Goal: Information Seeking & Learning: Learn about a topic

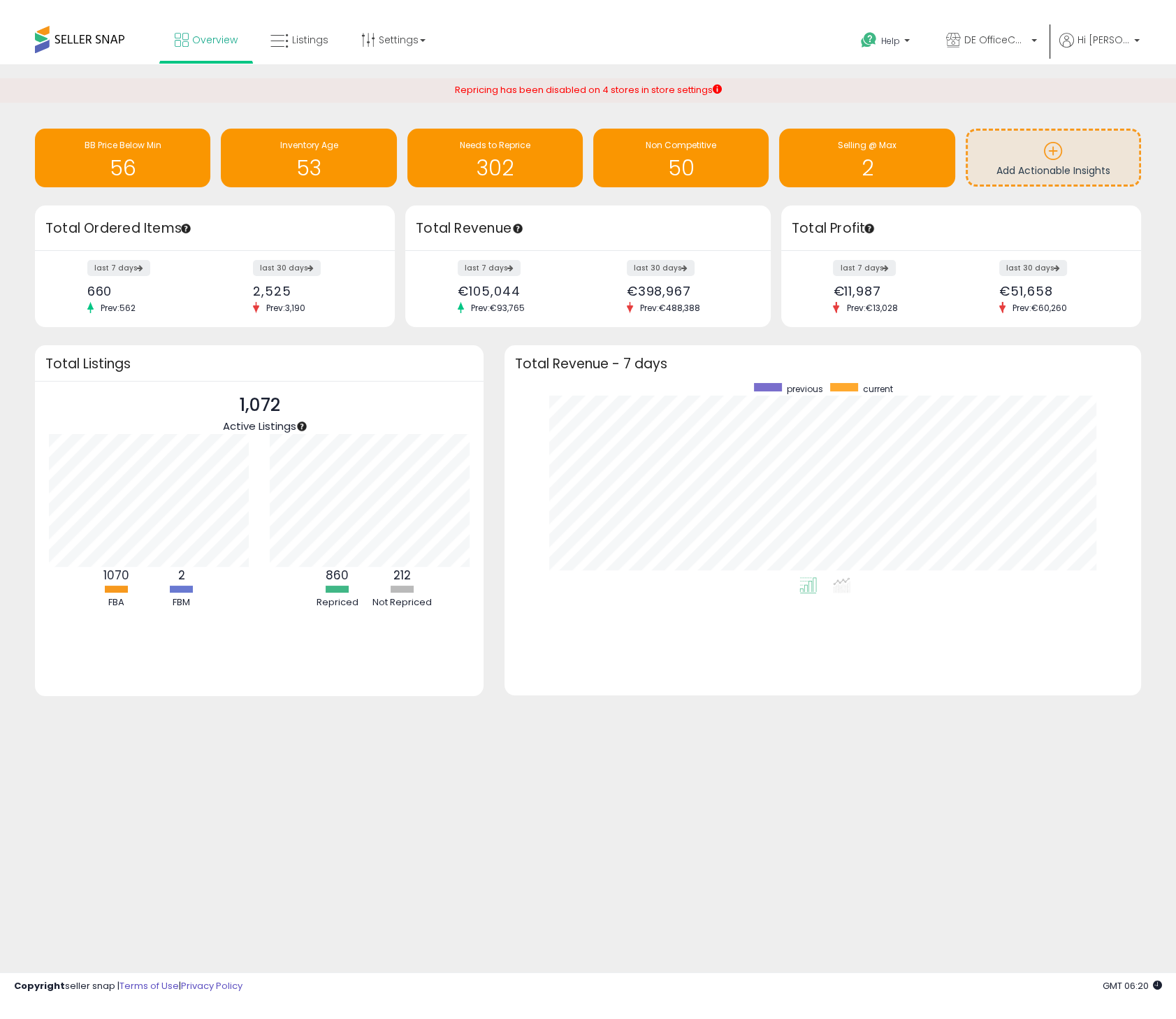
scroll to position [195, 609]
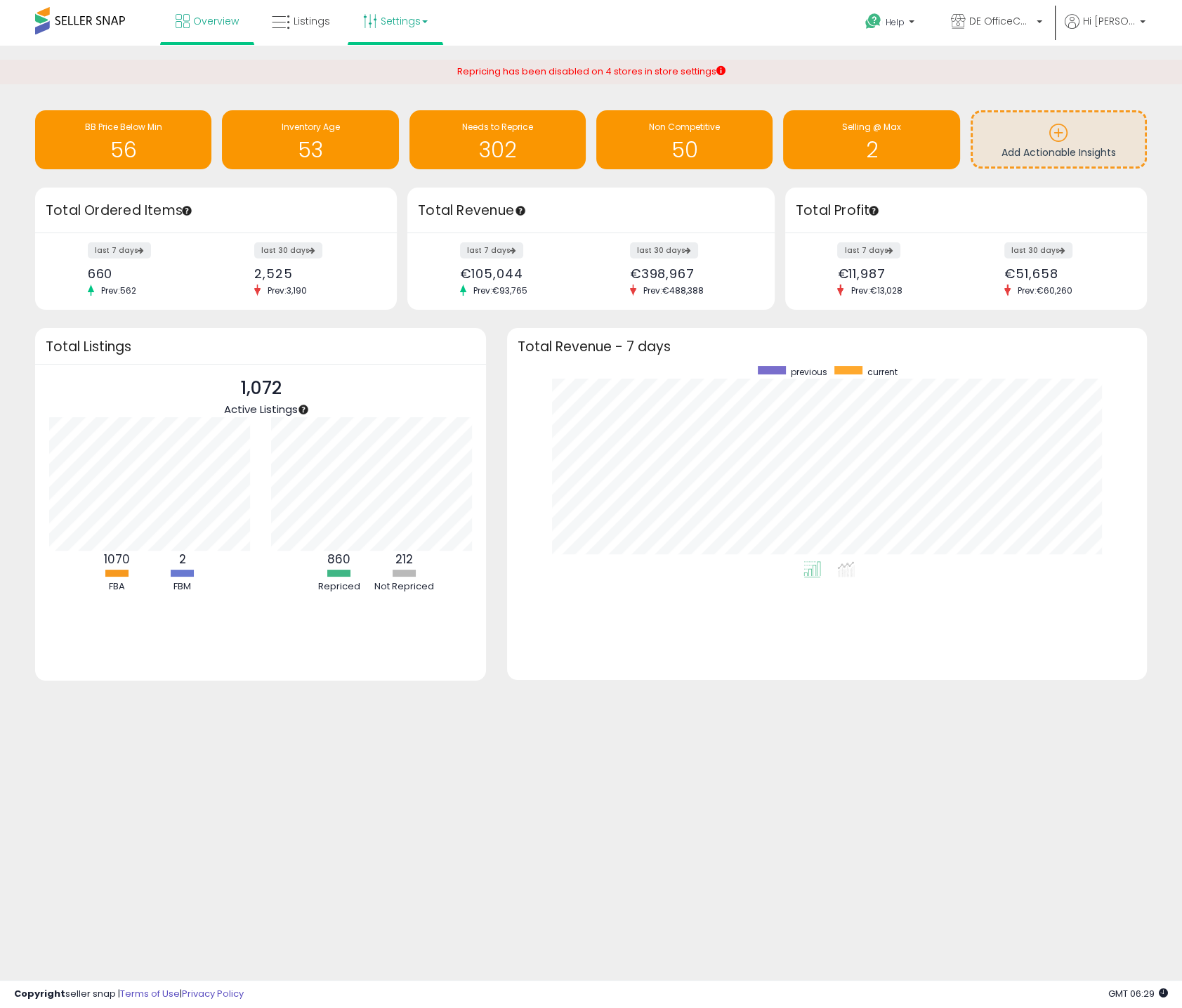
click at [416, 15] on link "Settings" at bounding box center [395, 21] width 86 height 42
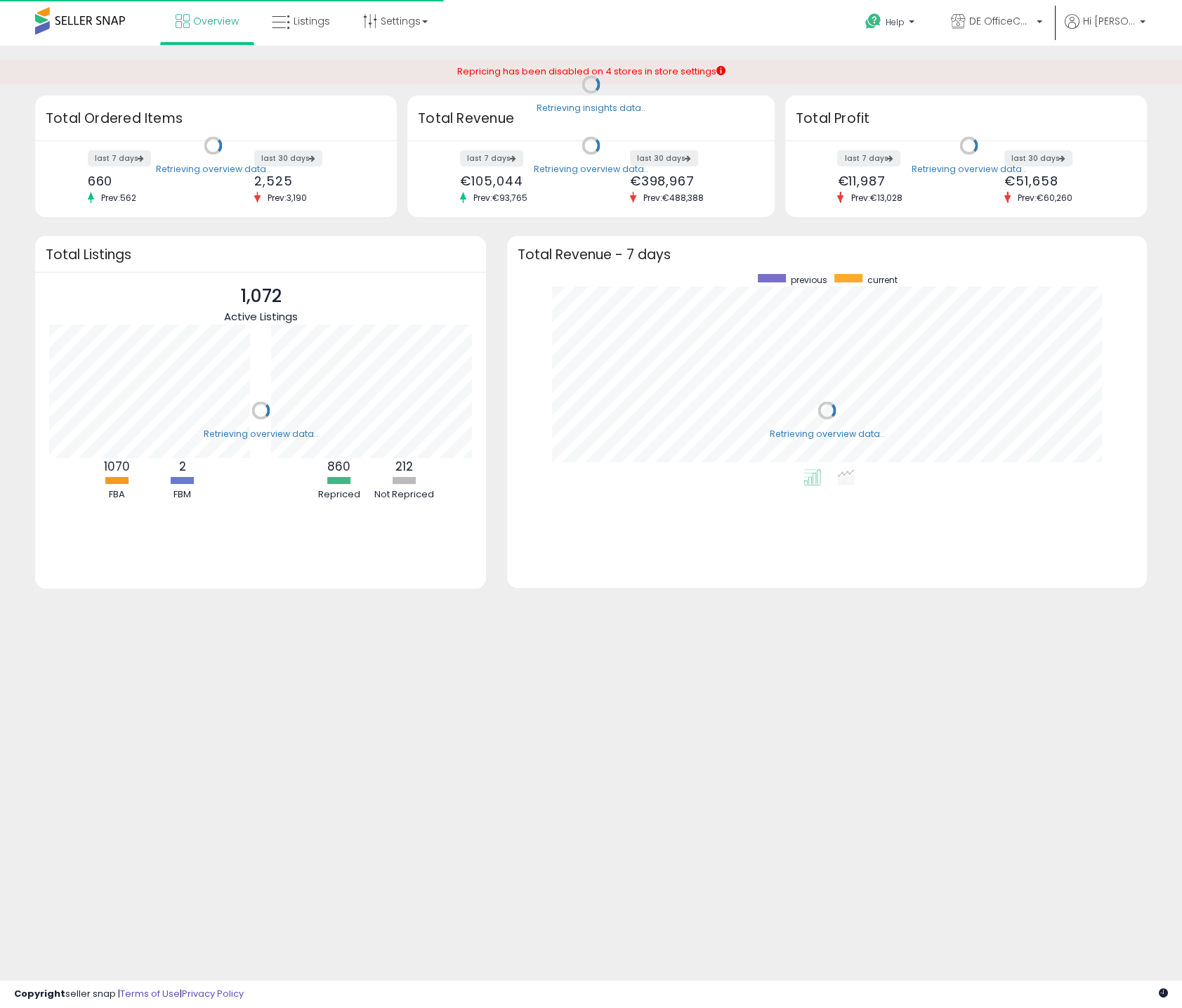
scroll to position [196, 612]
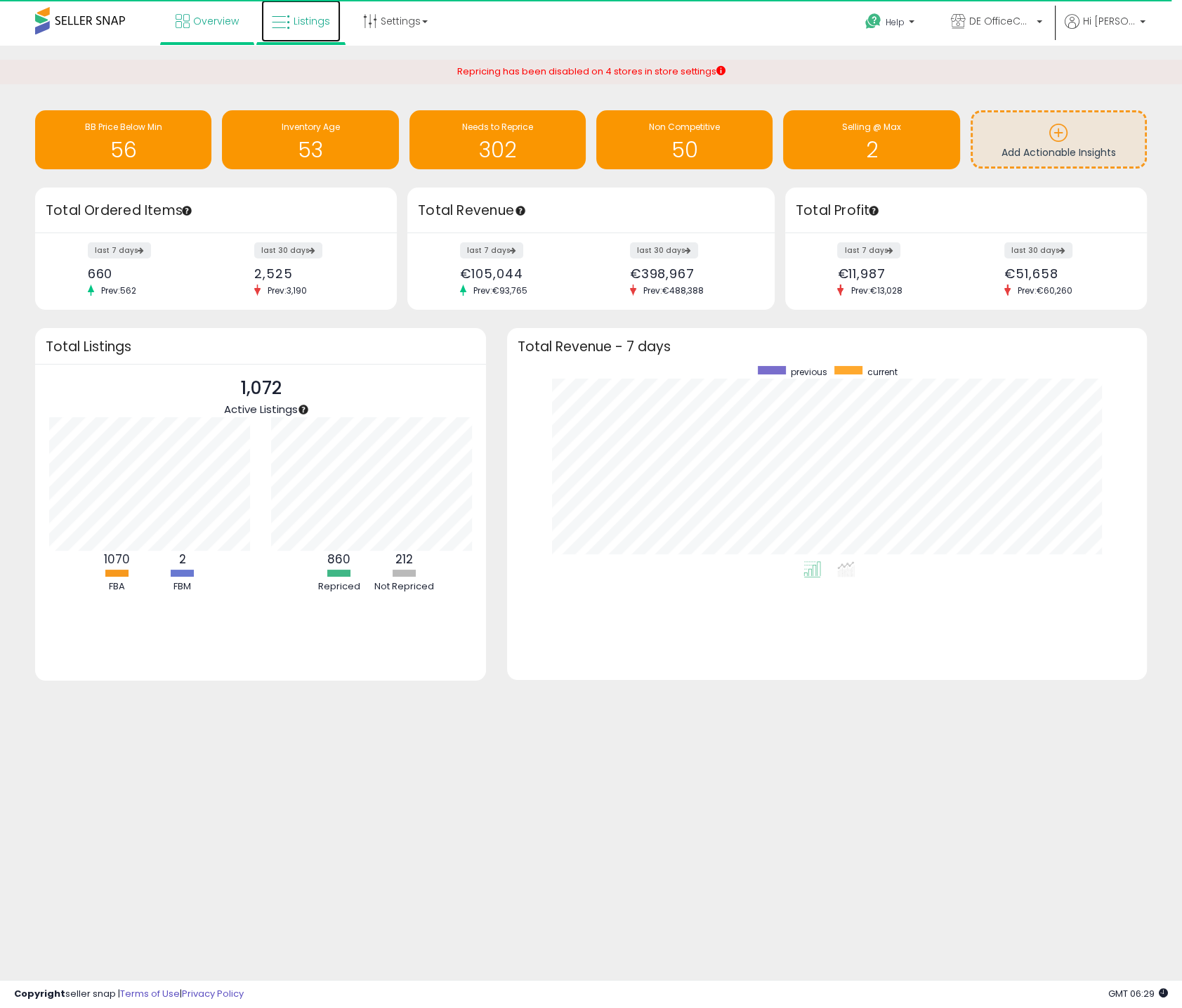
click link "Listings"
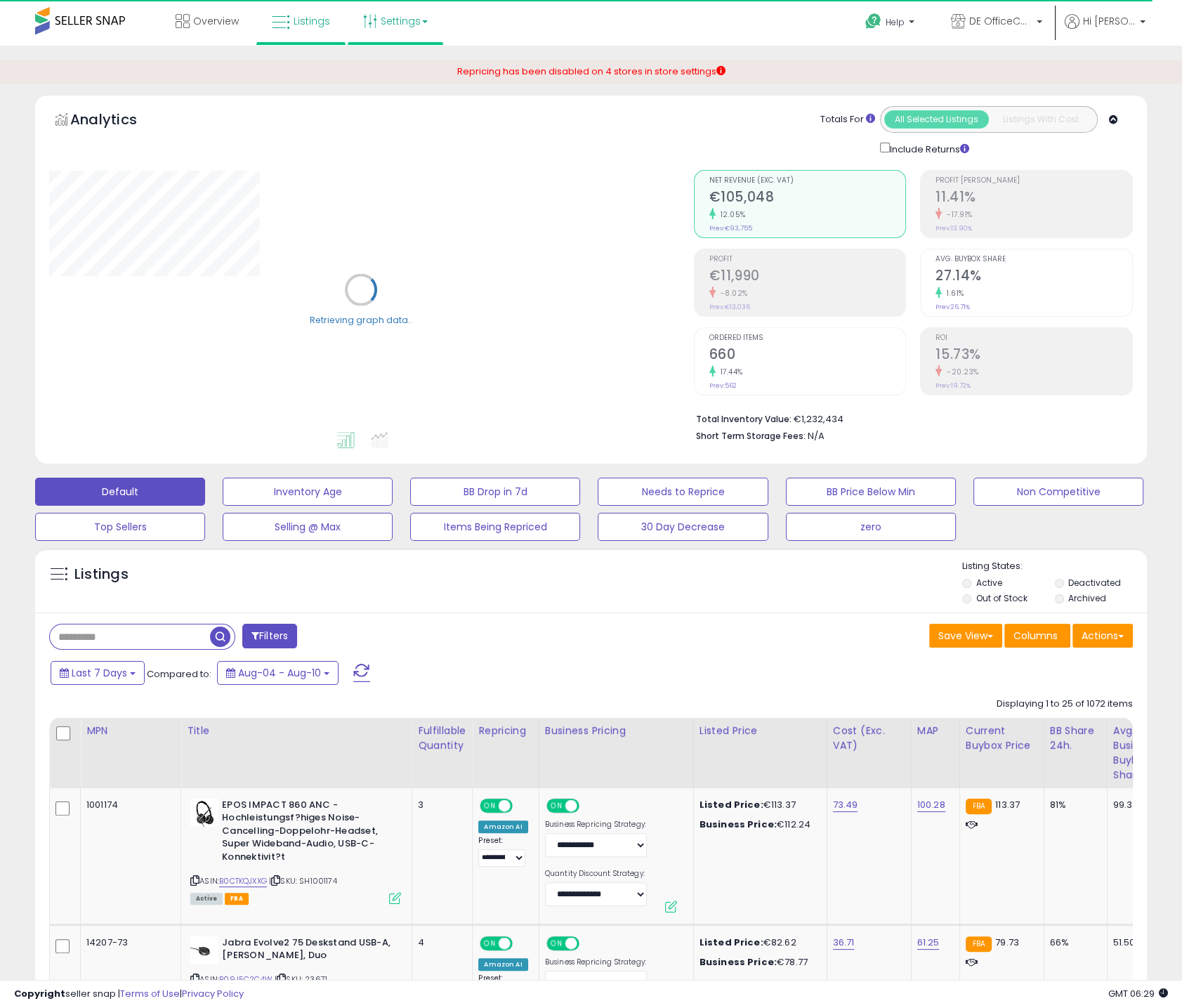
click at [395, 25] on link "Settings" at bounding box center [395, 21] width 86 height 42
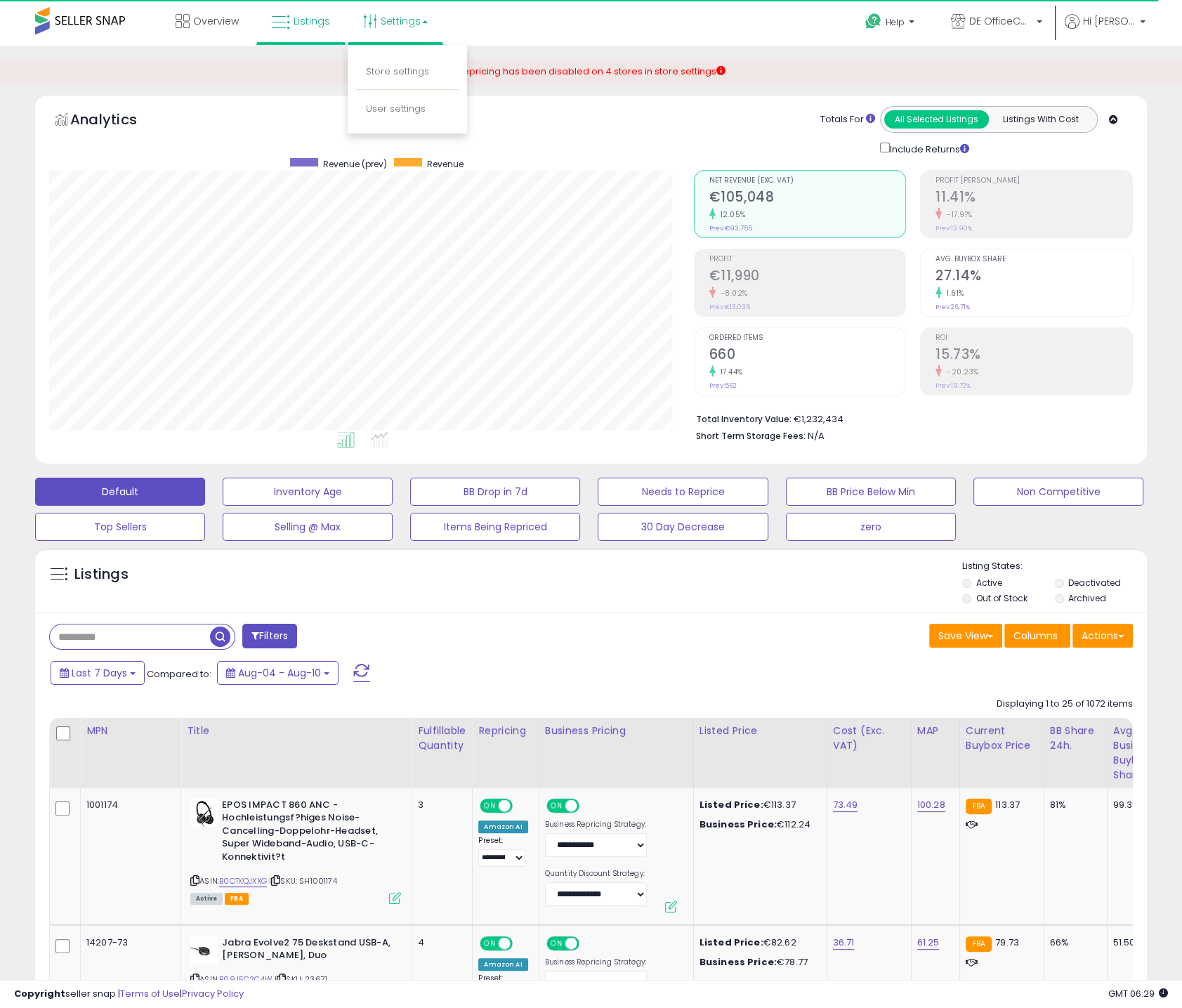
scroll to position [287, 643]
click at [583, 31] on div "Overview Listings Settings" at bounding box center [380, 30] width 781 height 60
click at [1118, 18] on span "Hi [PERSON_NAME]" at bounding box center [1110, 21] width 53 height 14
click at [775, 116] on div "Totals For All Selected Listings Listings With Cost Include Returns" at bounding box center [907, 131] width 429 height 50
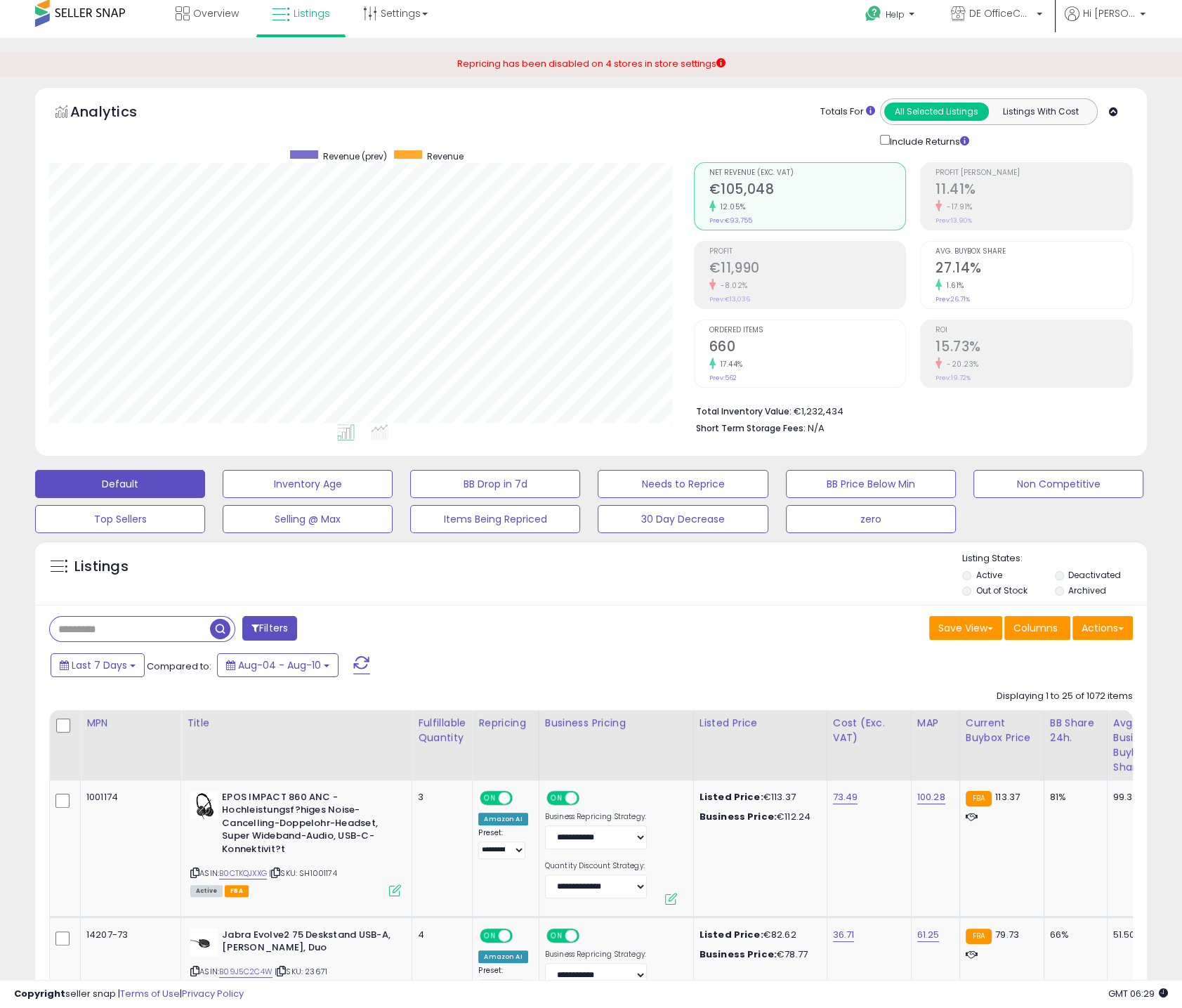
scroll to position [0, 0]
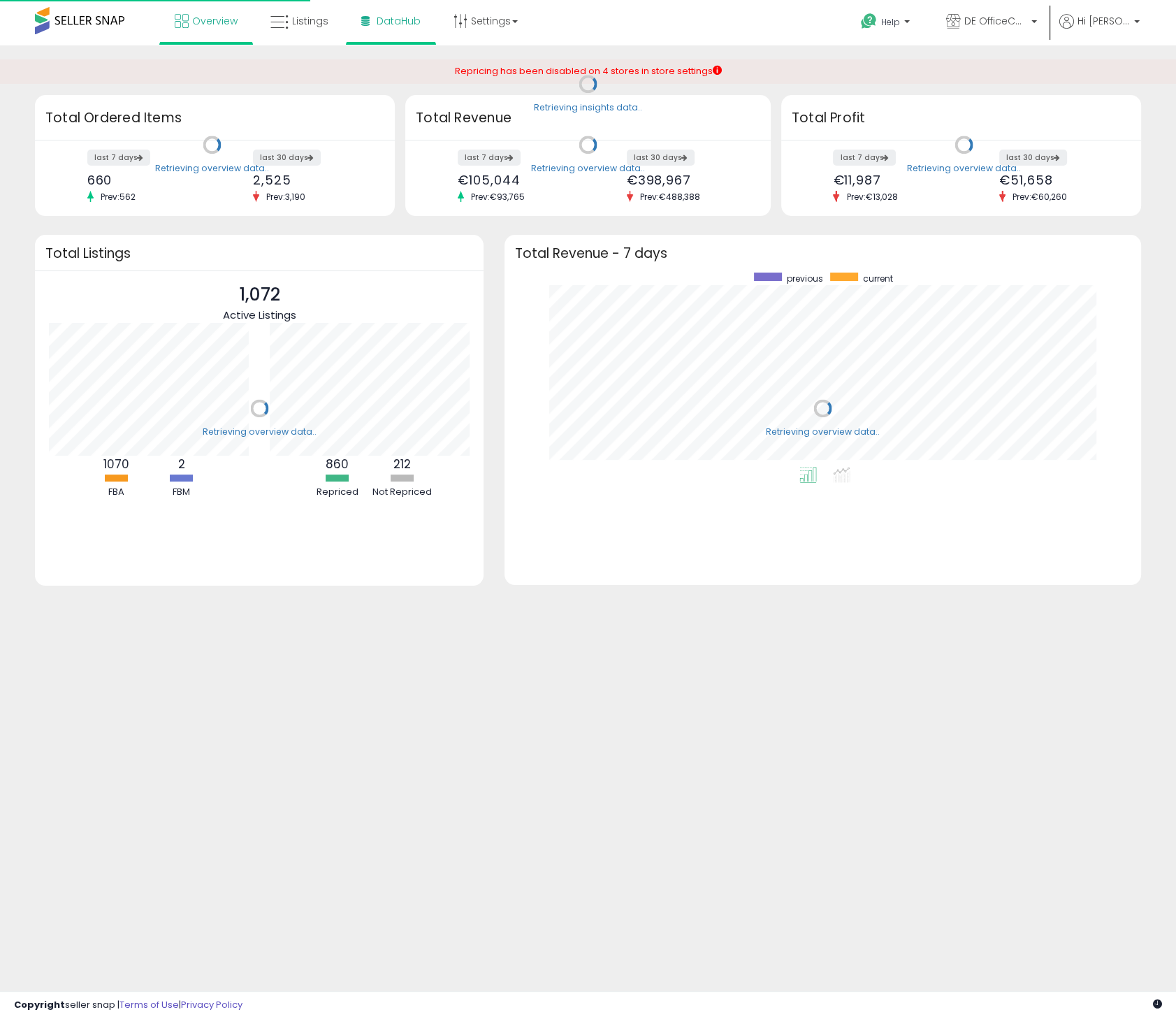
scroll to position [195, 609]
click at [394, 15] on span "DataHub" at bounding box center [399, 21] width 44 height 14
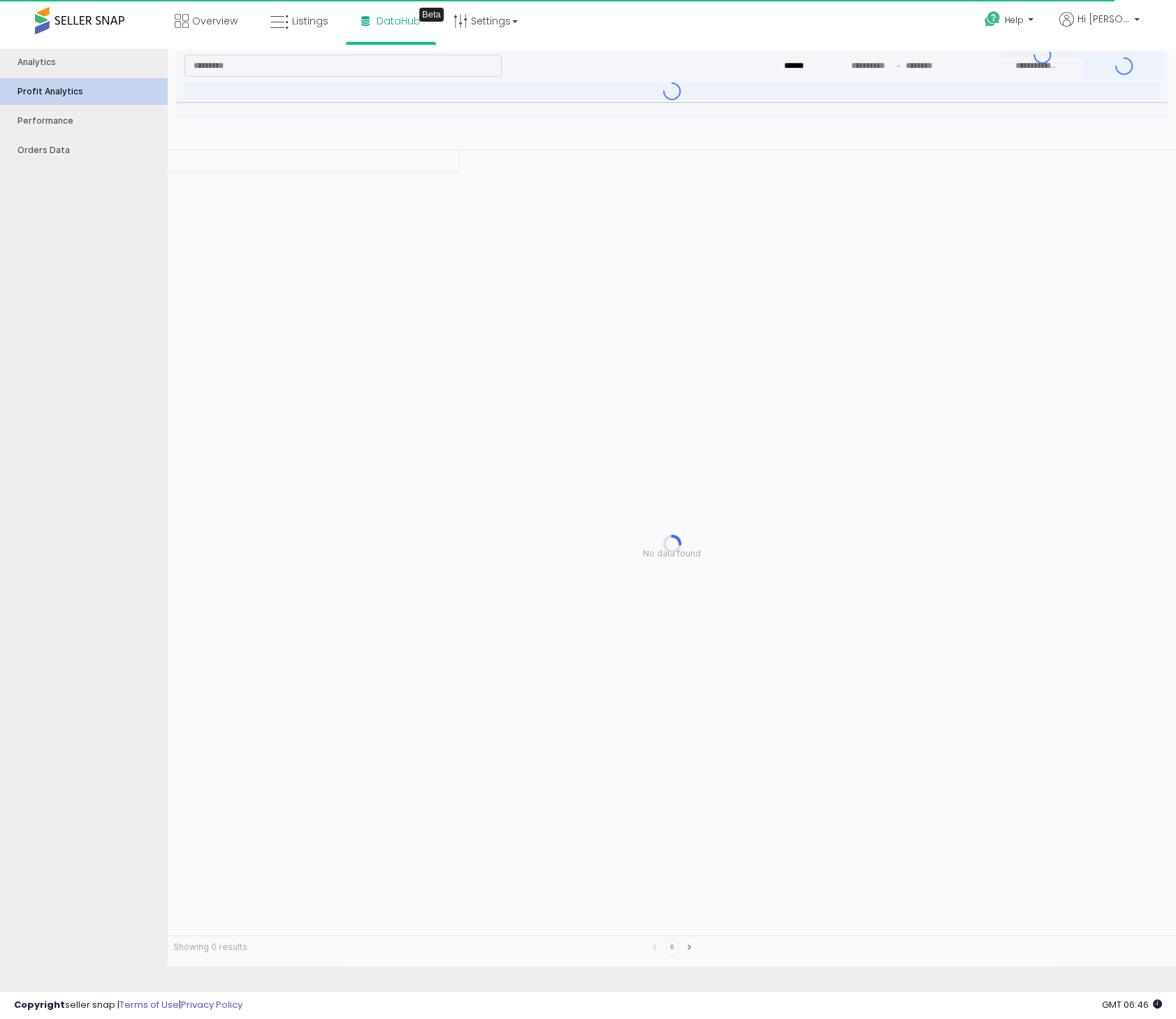
type input "***"
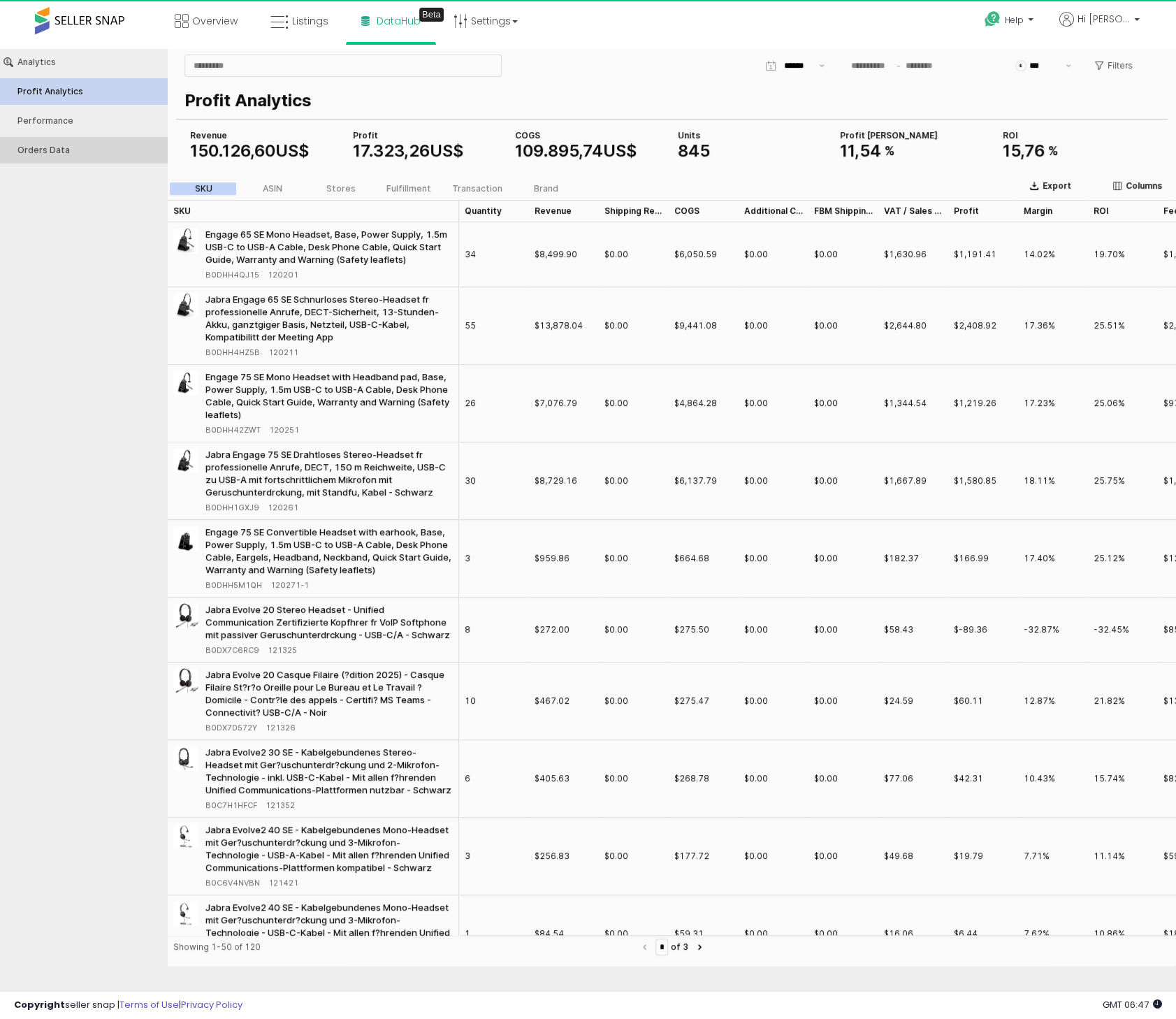
click at [31, 143] on button "Orders Data" at bounding box center [83, 151] width 176 height 27
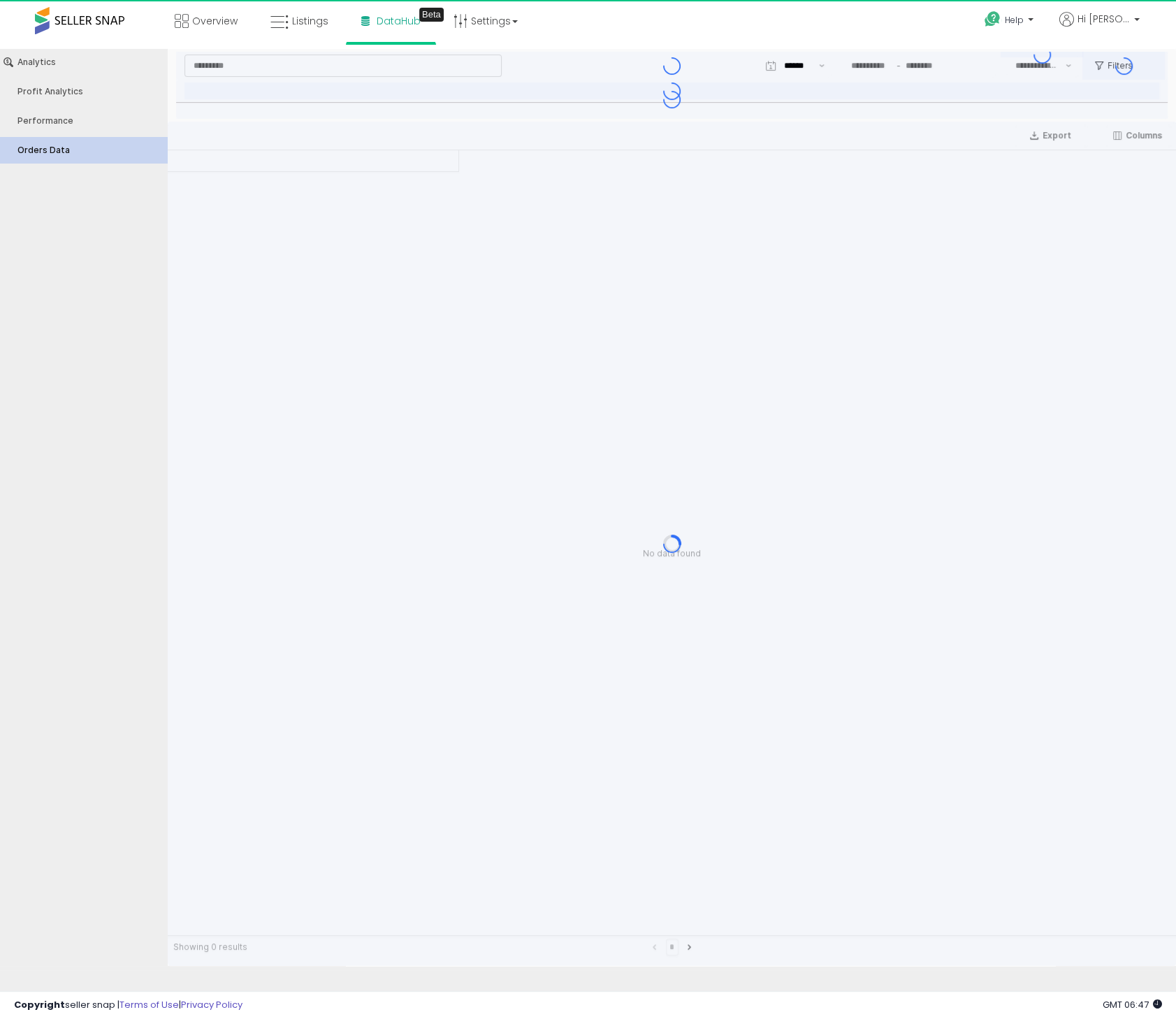
type input "***"
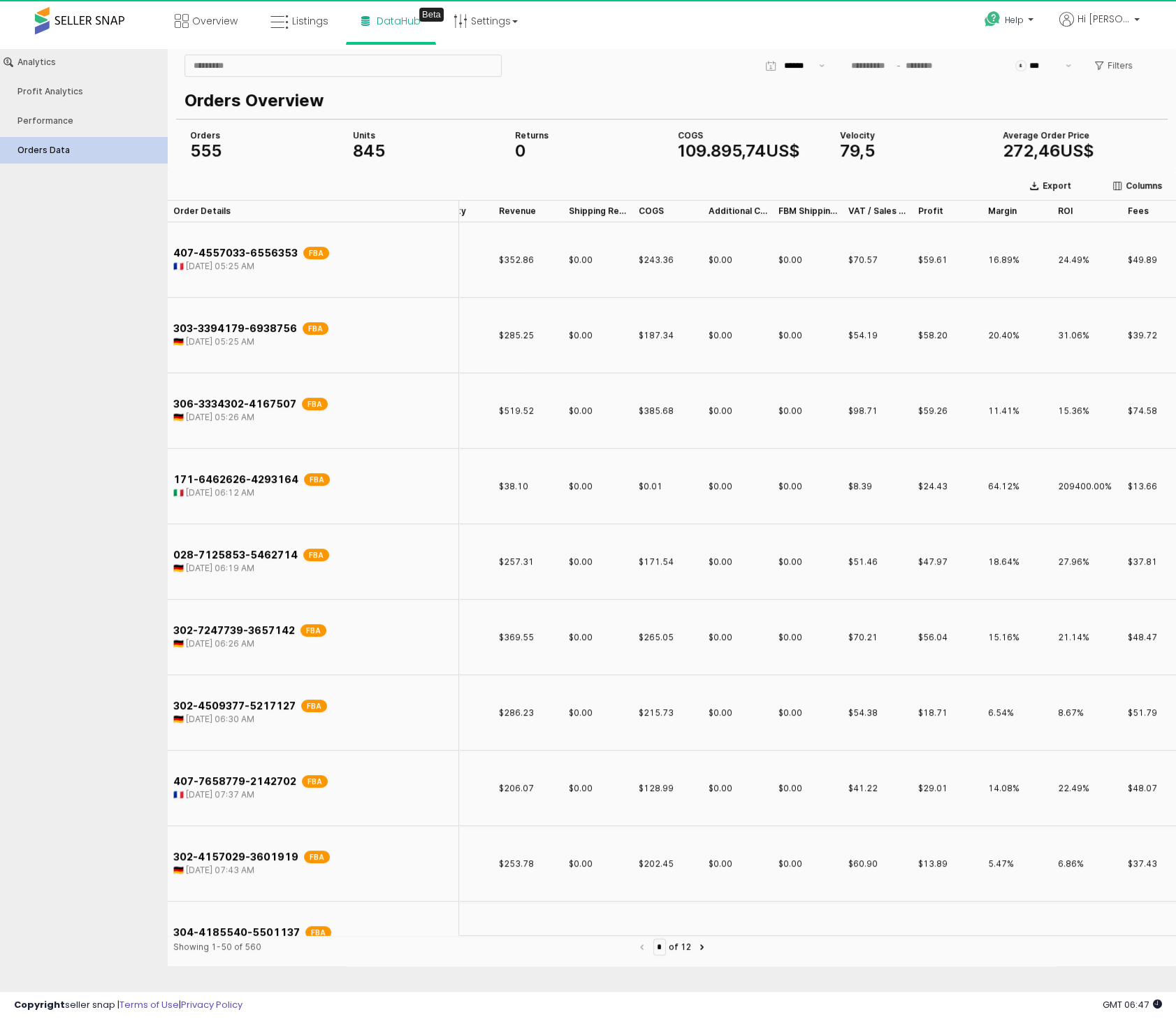
scroll to position [0, 122]
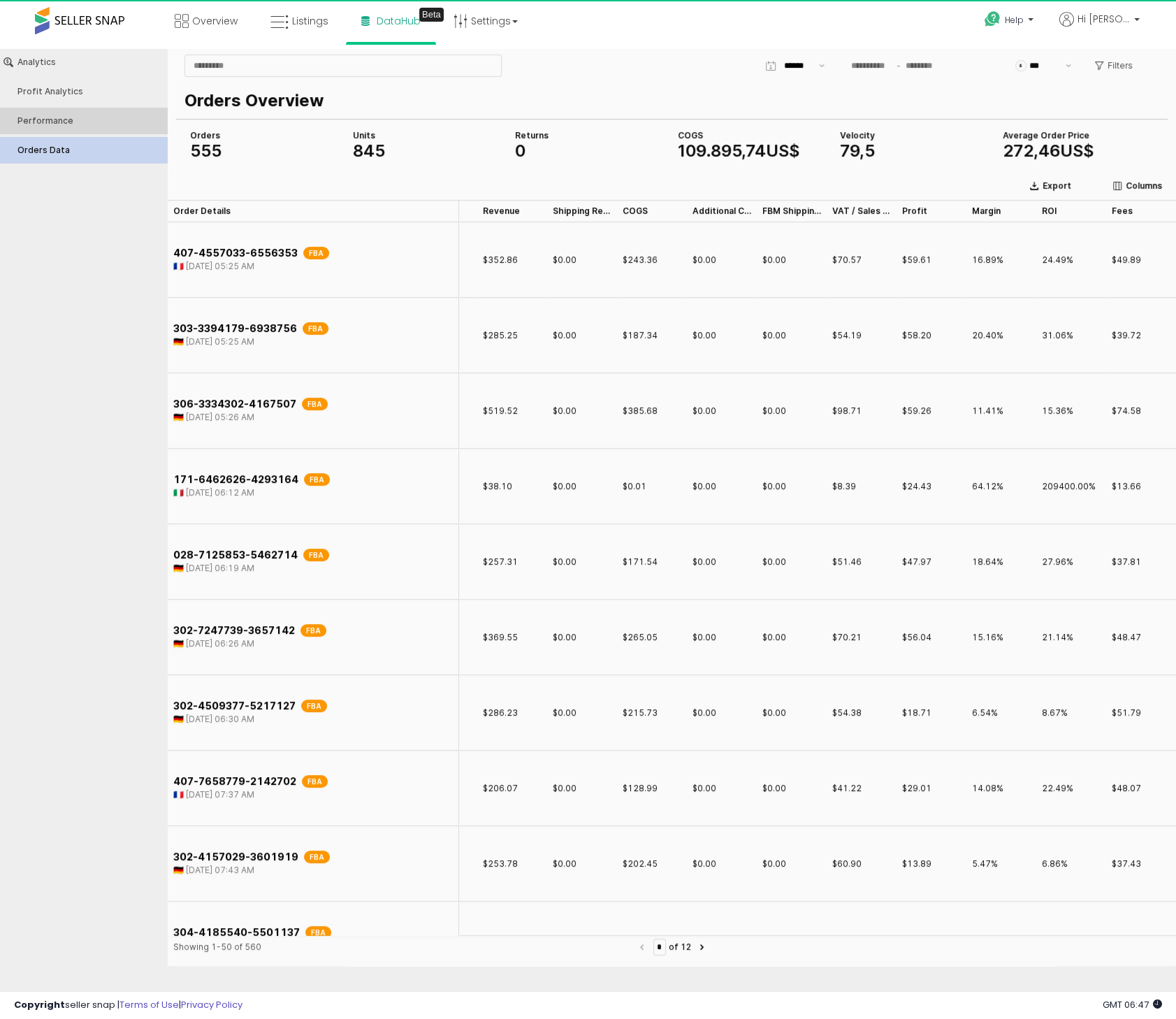
click at [45, 125] on div "Performance" at bounding box center [90, 121] width 146 height 10
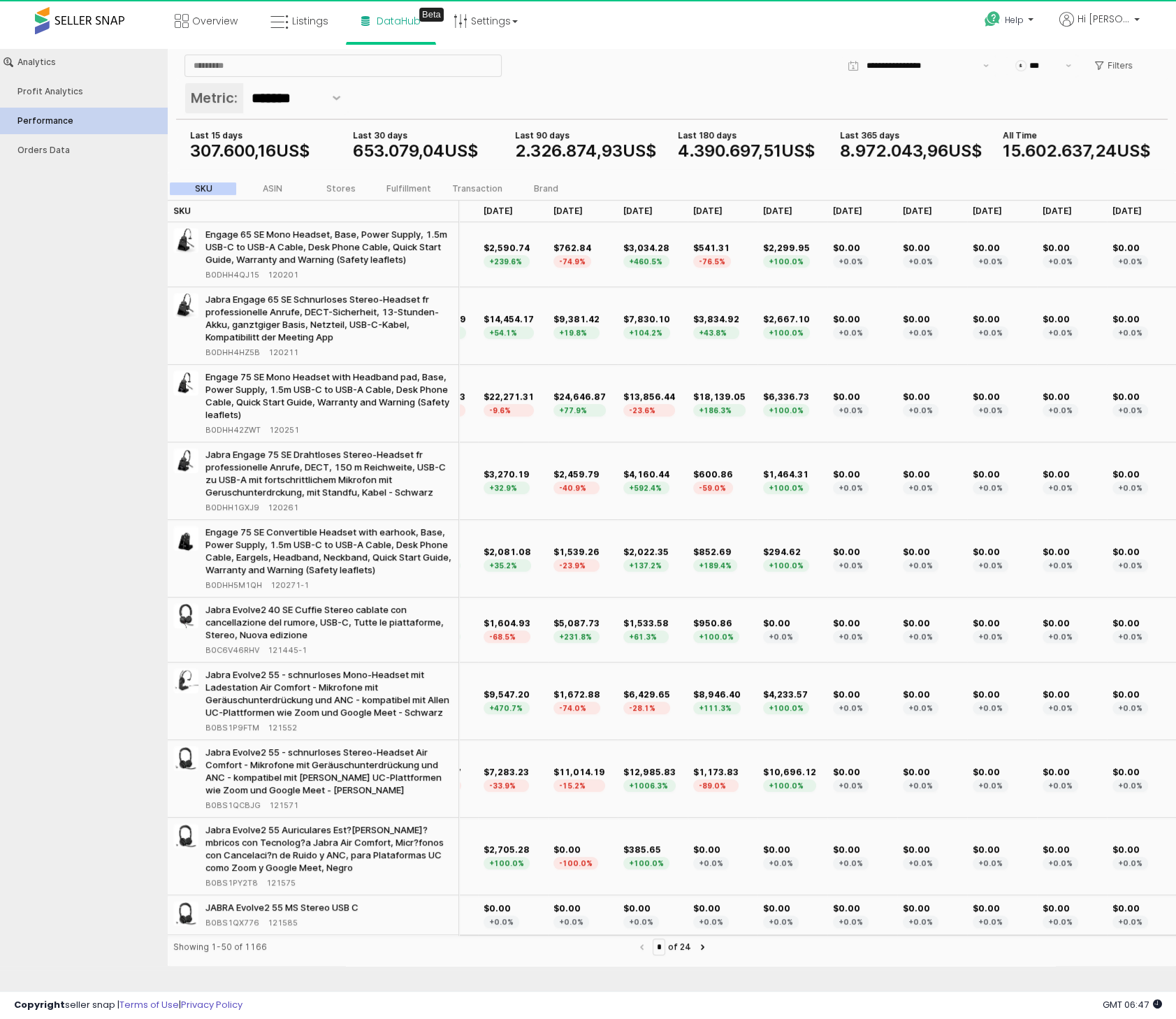
scroll to position [0, 192]
click at [1069, 66] on icon "Vis forslag" at bounding box center [1069, 65] width 5 height 3
click at [1042, 121] on div "EUR" at bounding box center [1045, 119] width 31 height 12
type input "***"
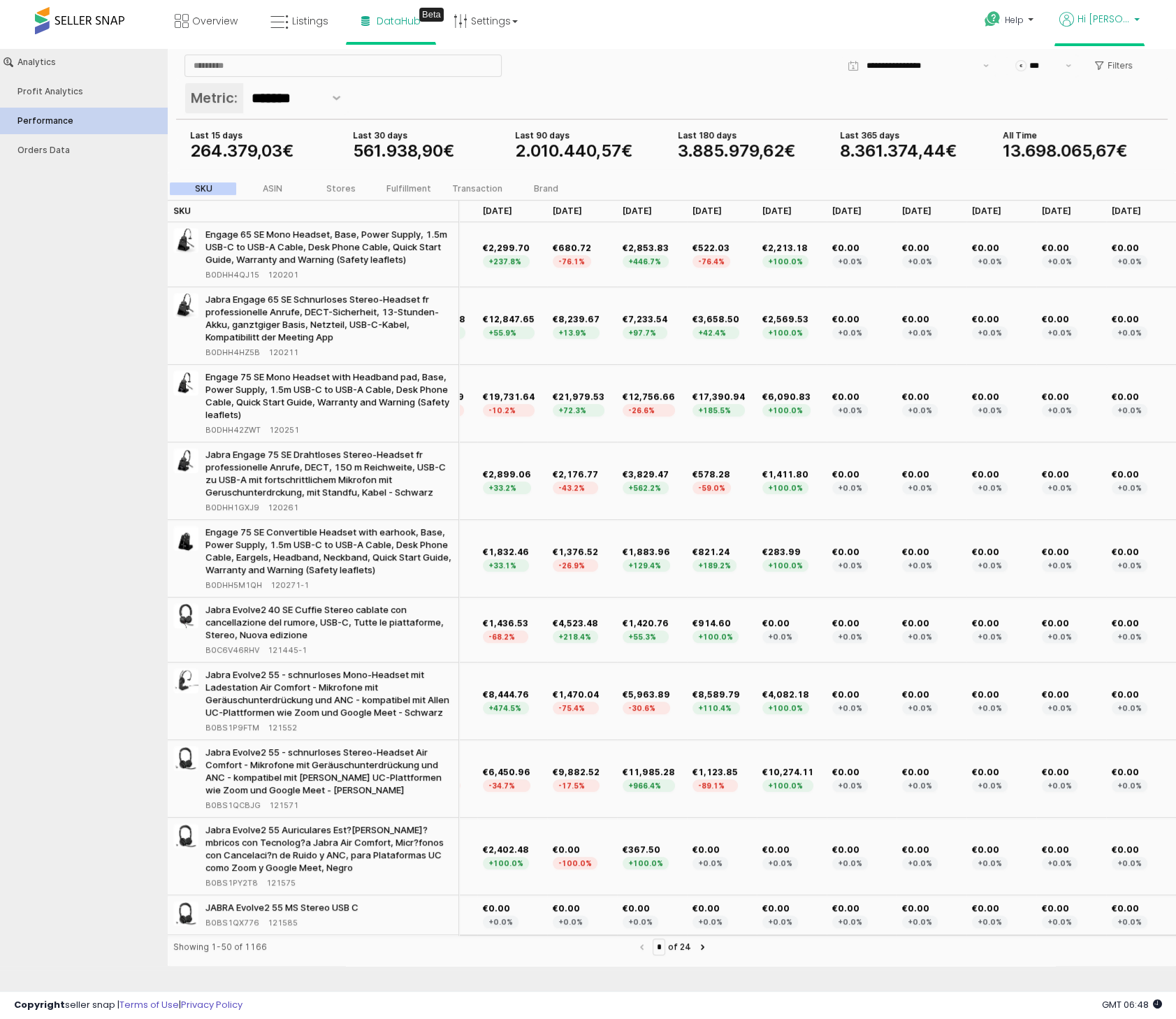
click at [1117, 32] on link "Hi [PERSON_NAME]" at bounding box center [1100, 27] width 81 height 32
click at [1098, 114] on link "Profile" at bounding box center [1108, 109] width 28 height 13
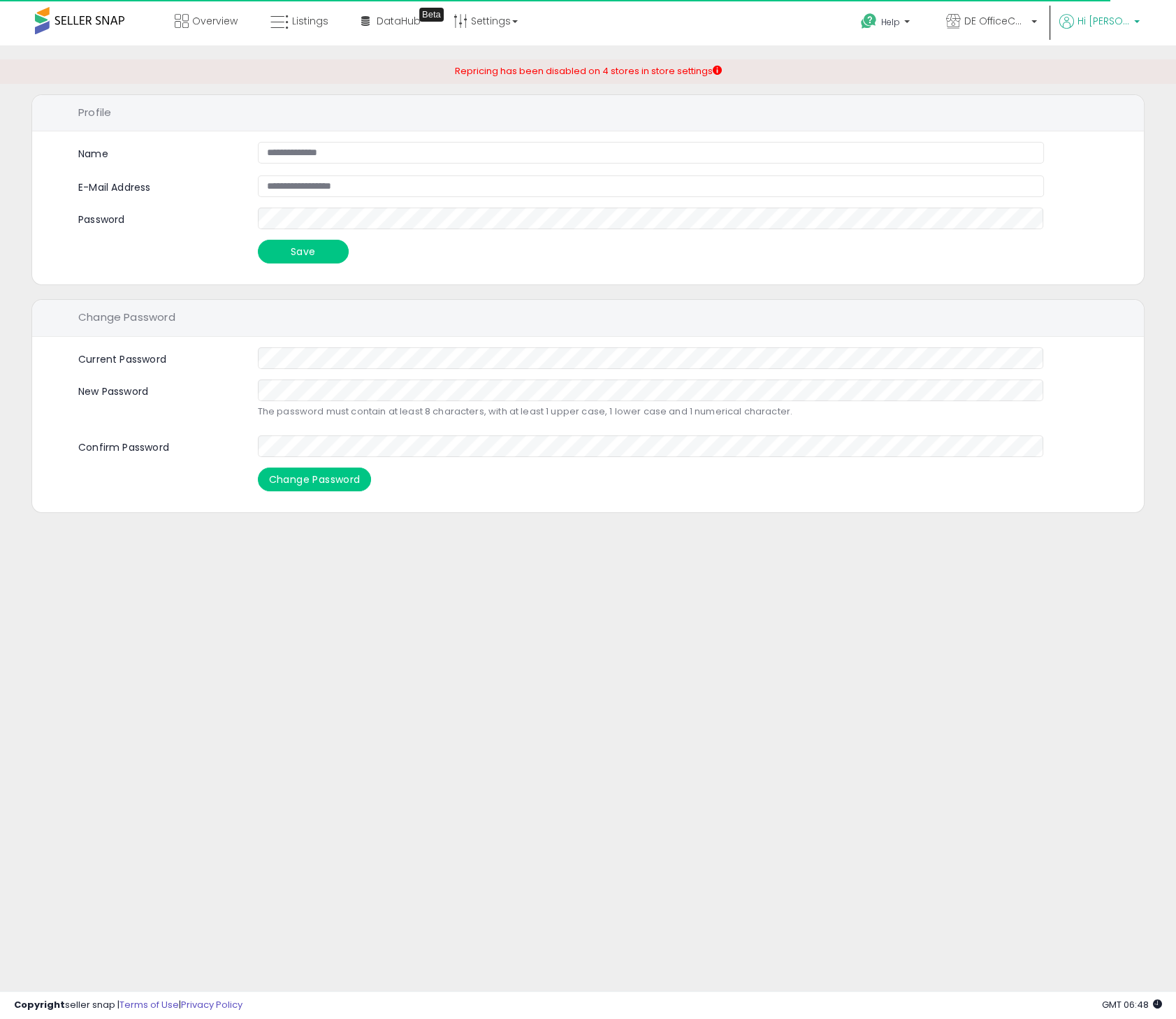
click at [1091, 17] on span "Hi [PERSON_NAME]" at bounding box center [1104, 21] width 53 height 14
click at [1105, 76] on link "Account" at bounding box center [1108, 75] width 37 height 13
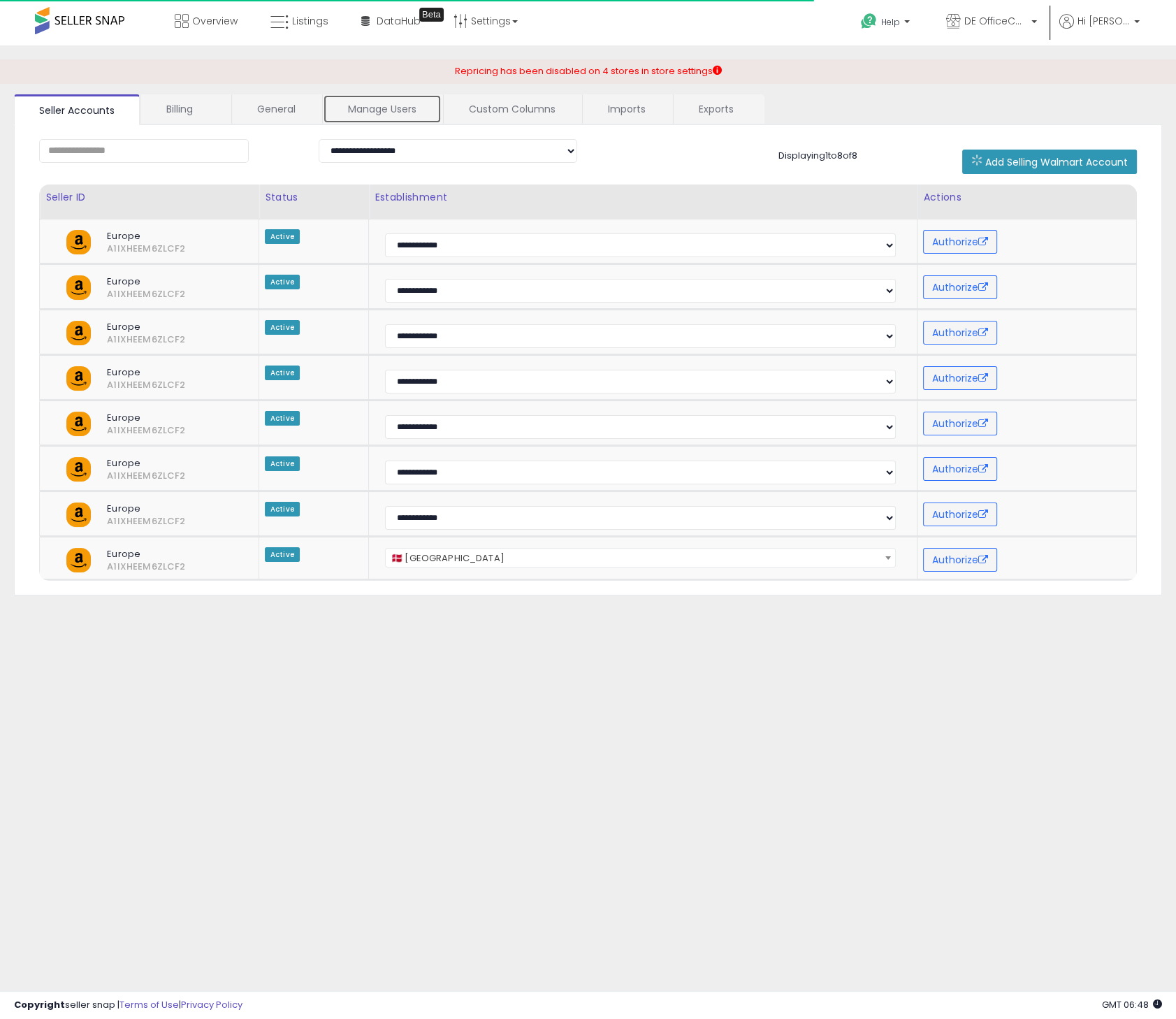
click at [369, 112] on link "Manage Users" at bounding box center [383, 108] width 119 height 30
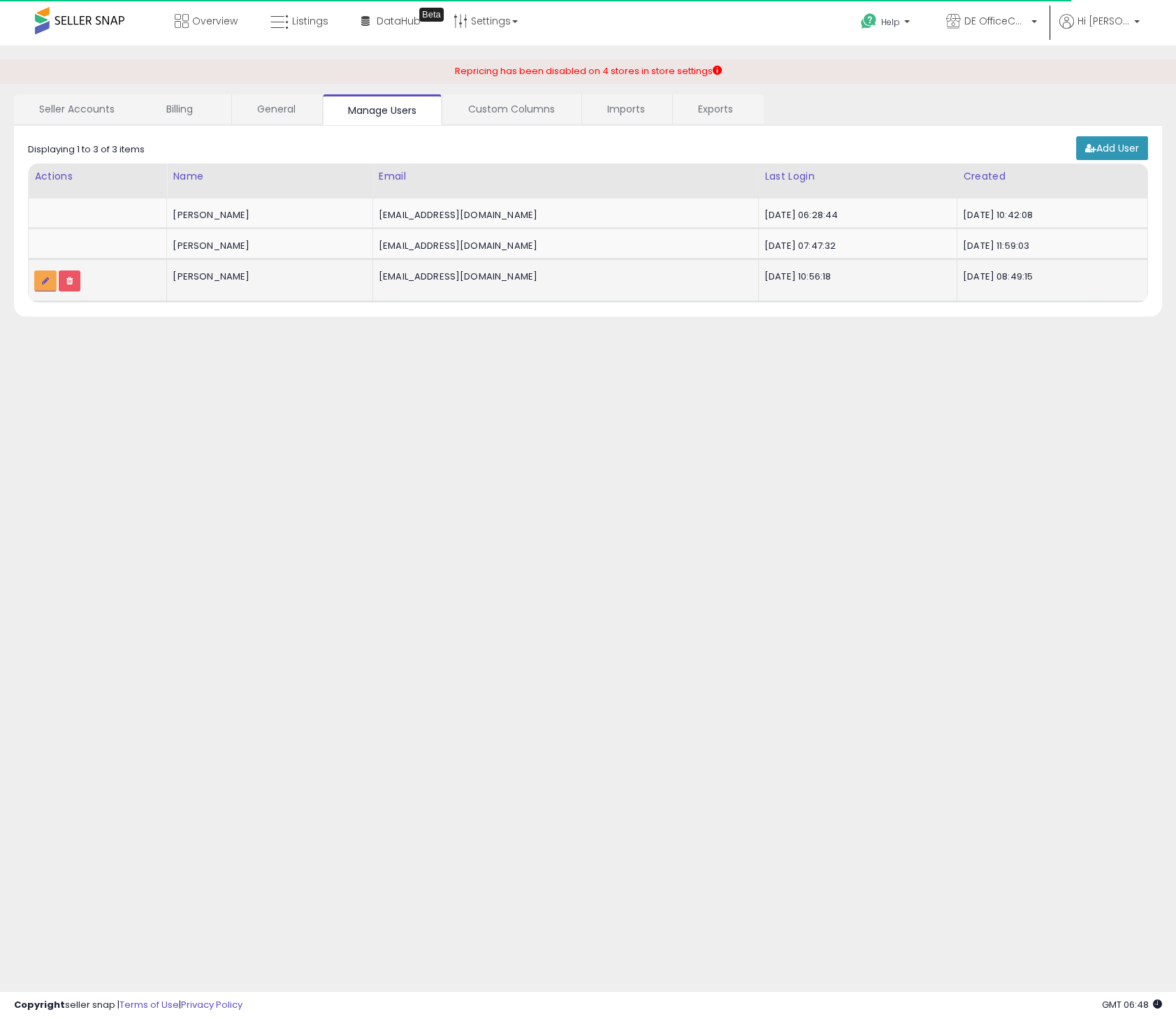
click at [42, 284] on icon at bounding box center [45, 281] width 7 height 9
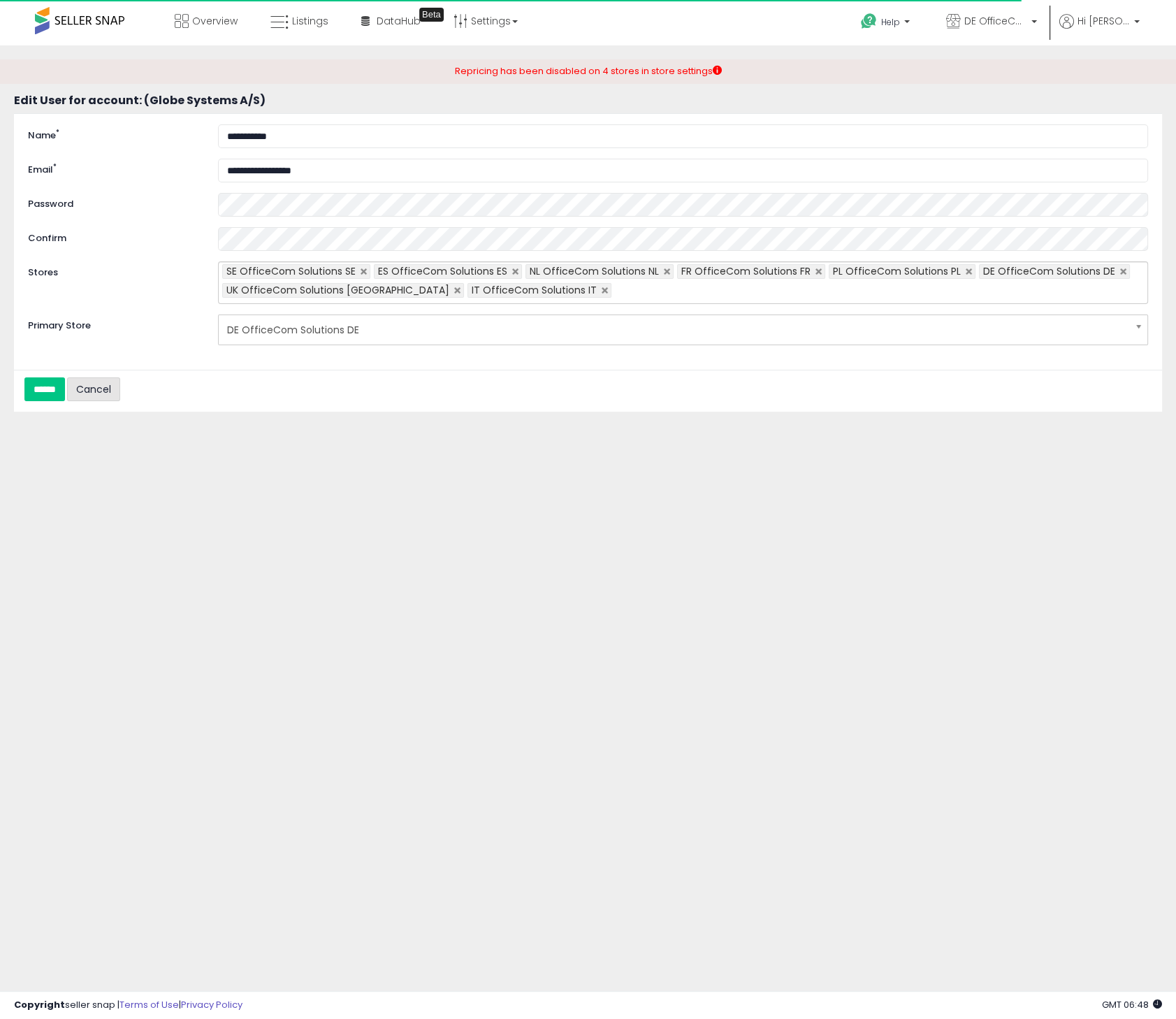
click at [98, 400] on link "Cancel" at bounding box center [93, 389] width 53 height 24
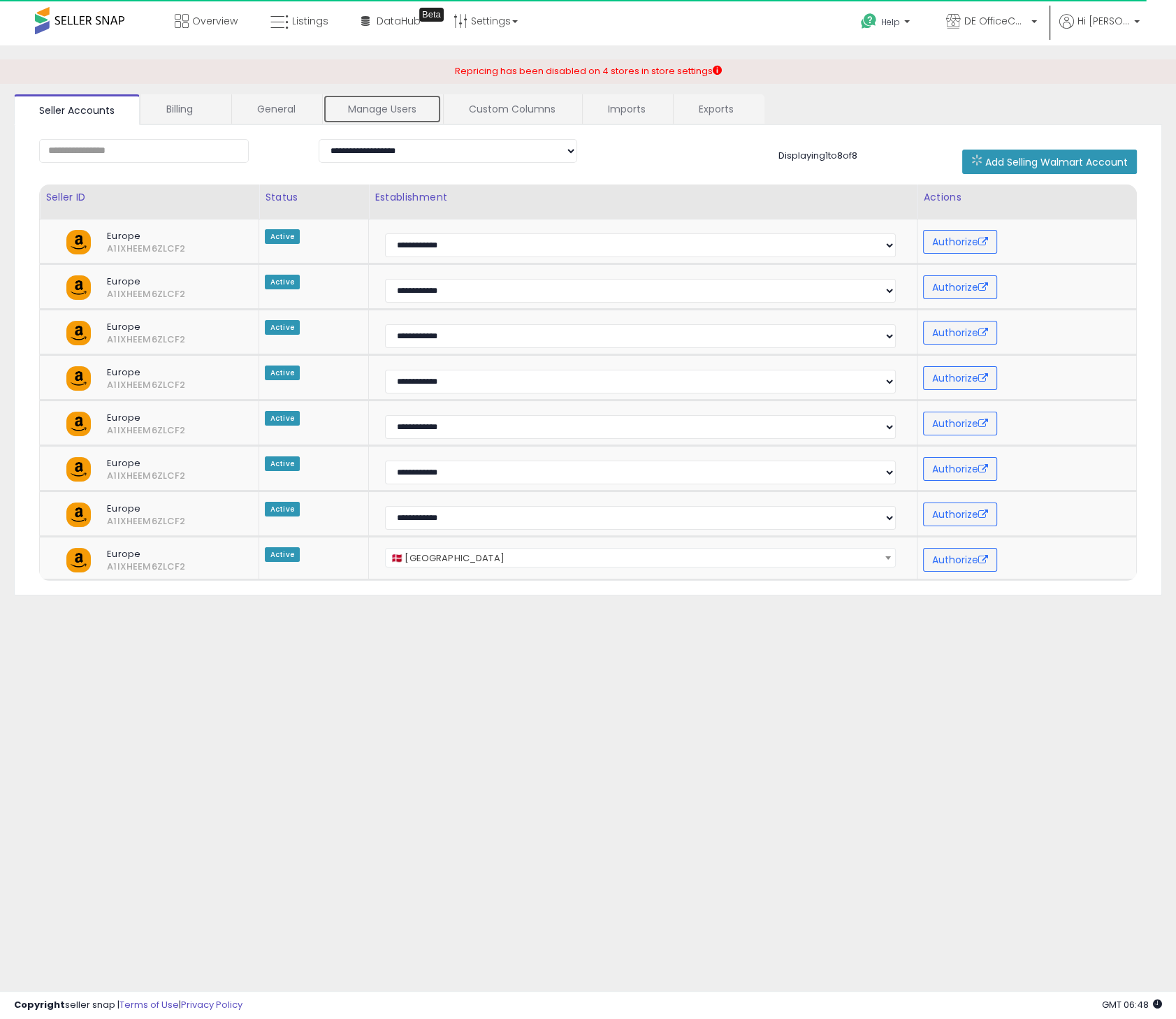
click at [386, 113] on link "Manage Users" at bounding box center [383, 108] width 119 height 30
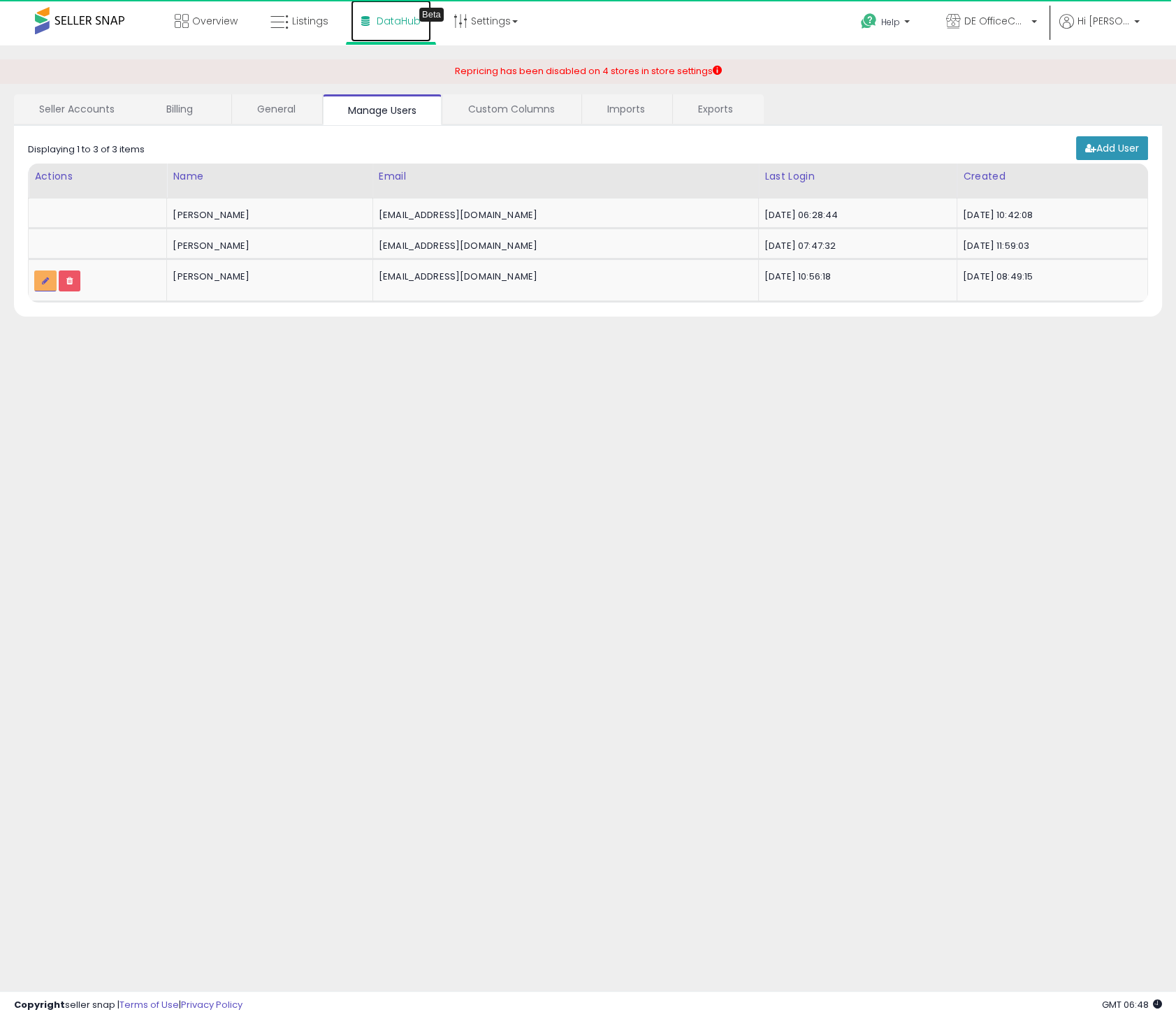
click at [389, 17] on span "DataHub" at bounding box center [399, 21] width 44 height 14
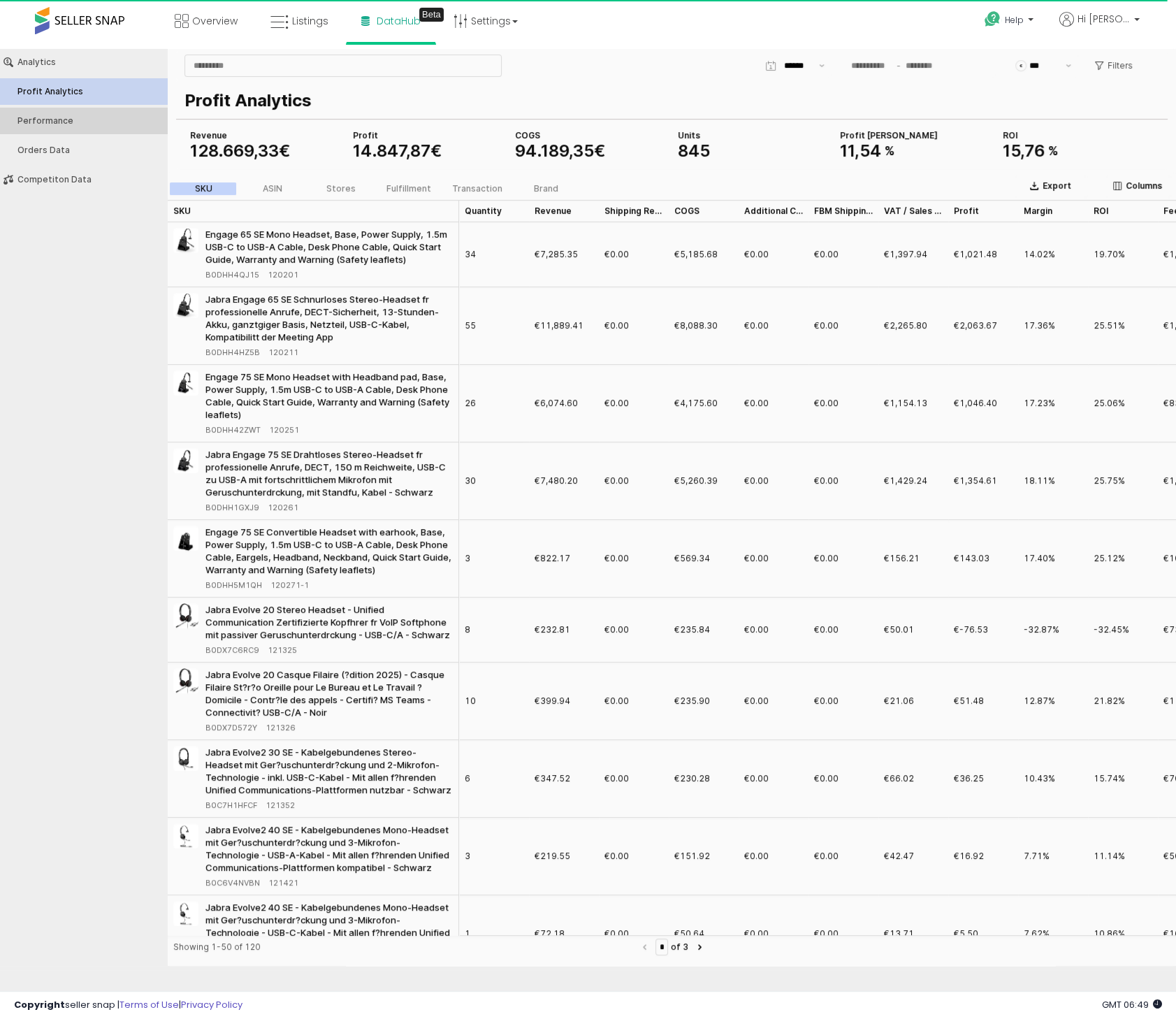
click at [59, 115] on button "Performance" at bounding box center [83, 121] width 176 height 27
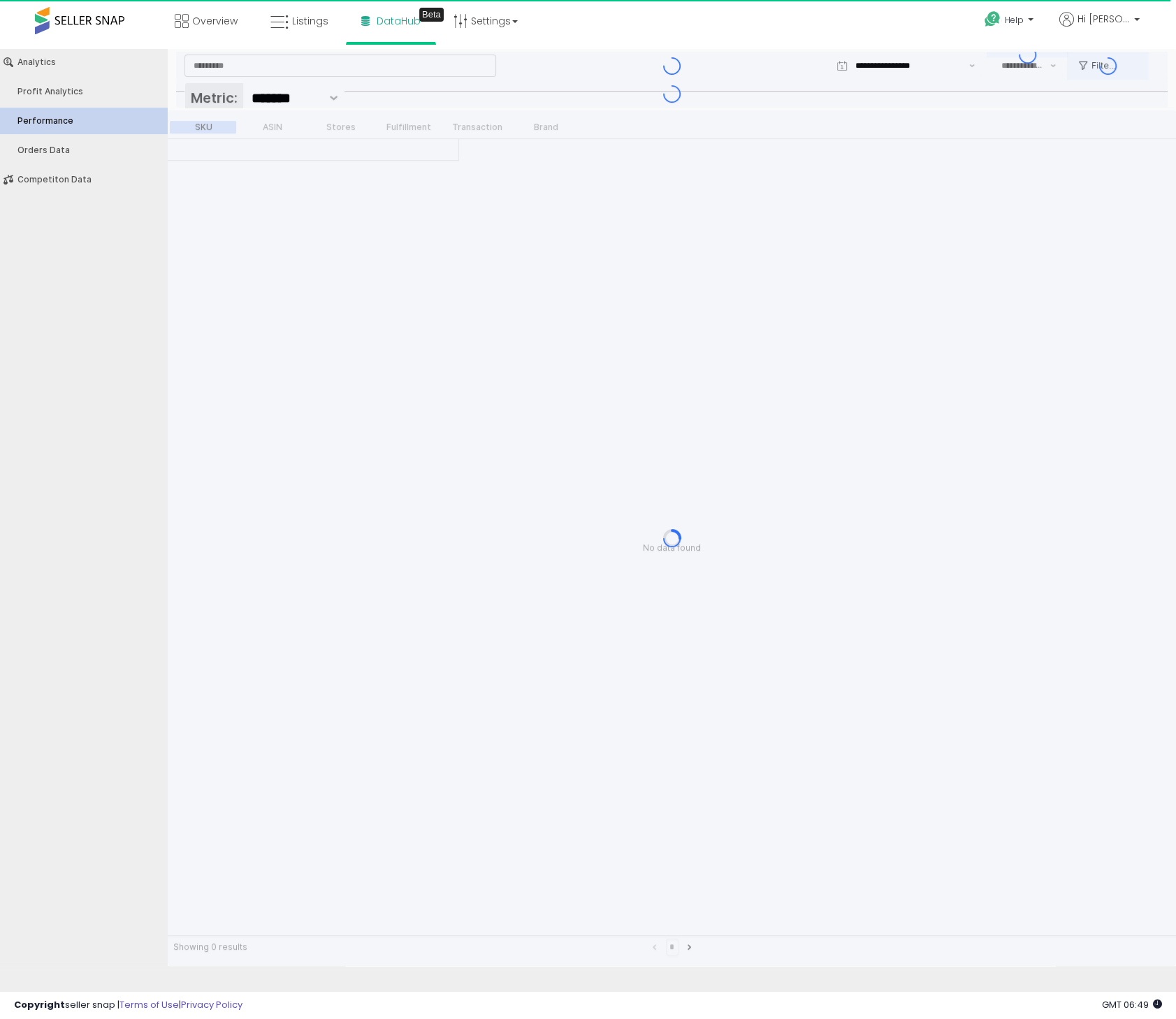
type input "***"
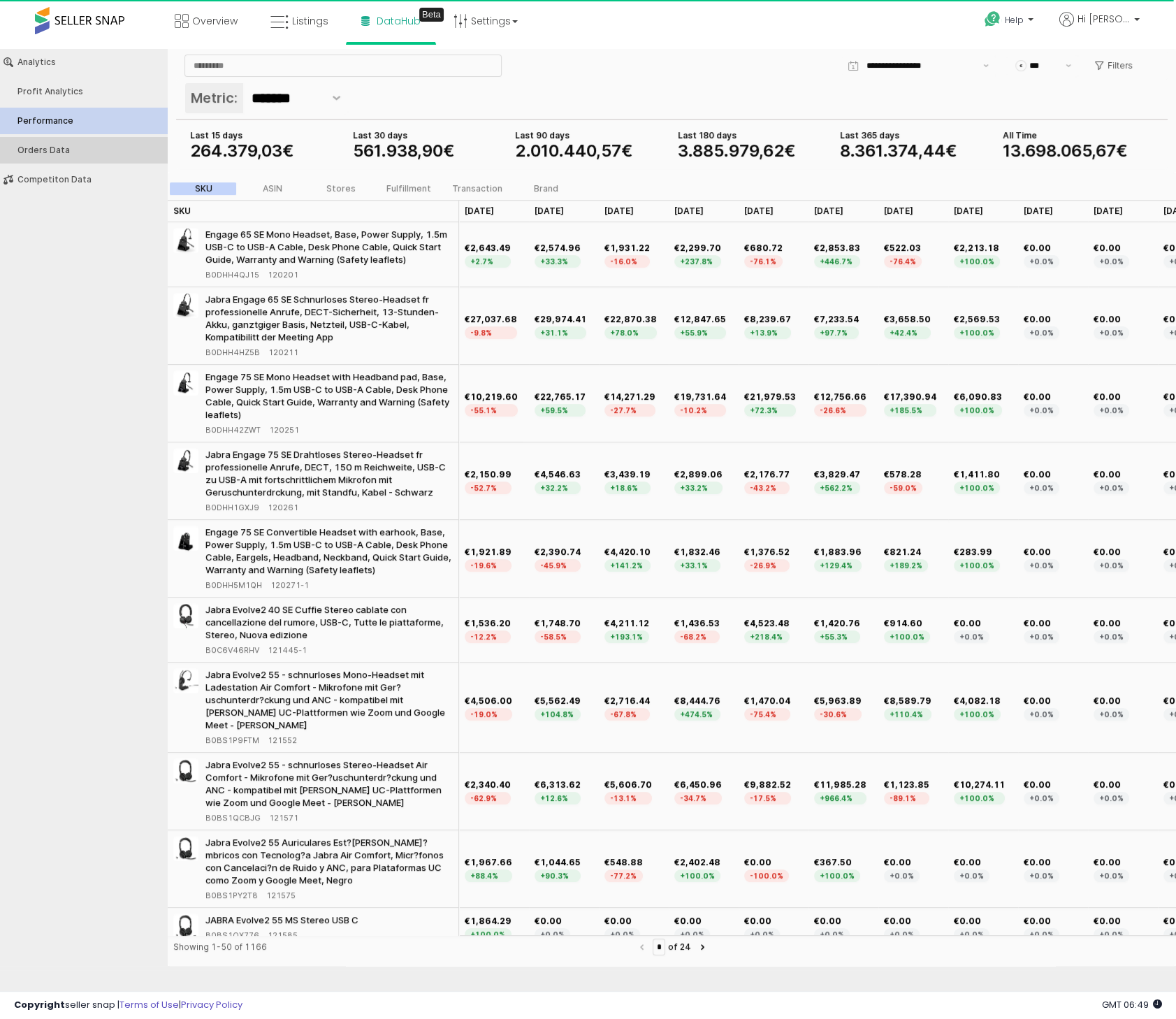
click at [48, 145] on button "Orders Data" at bounding box center [83, 151] width 176 height 27
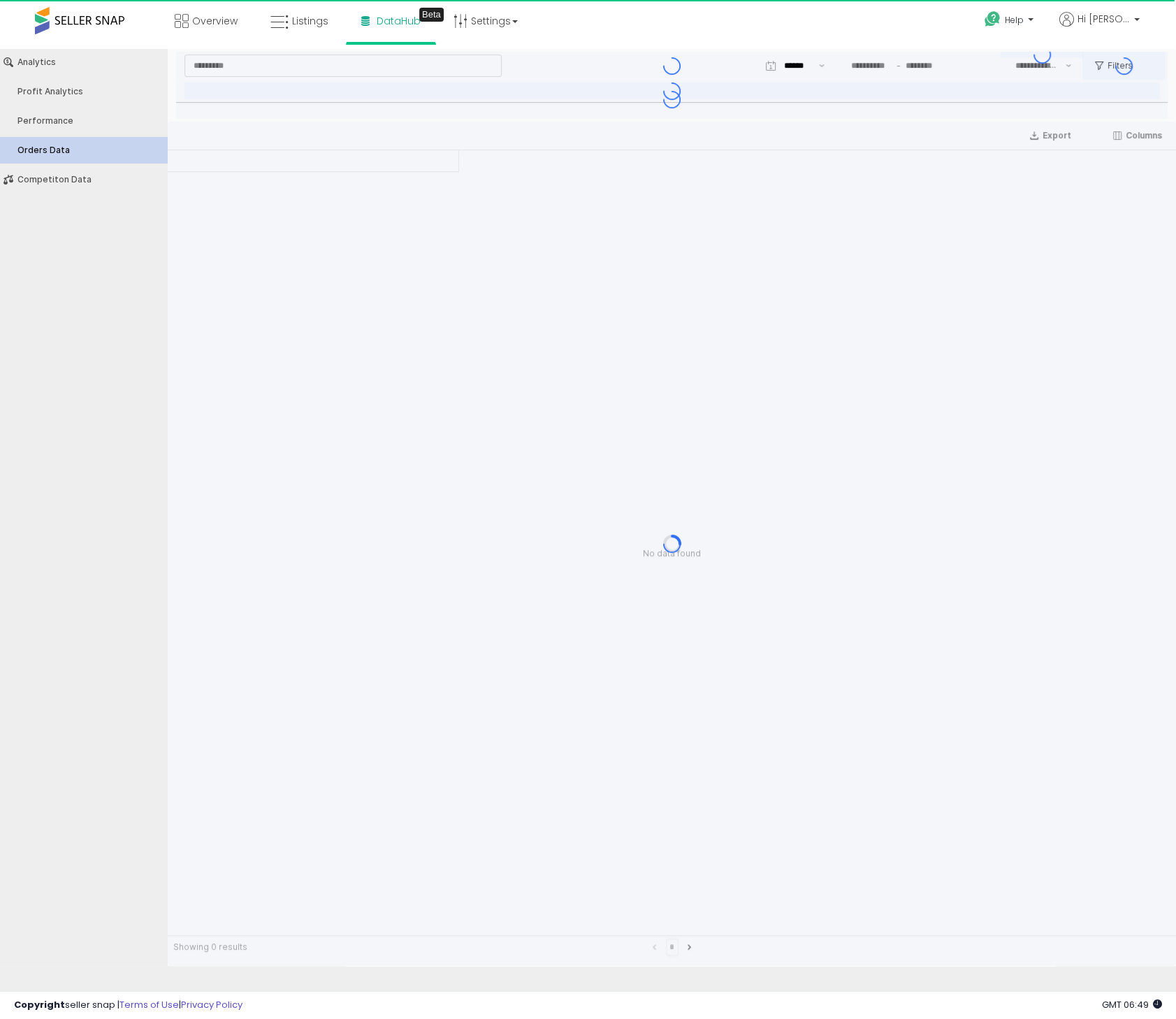
type input "***"
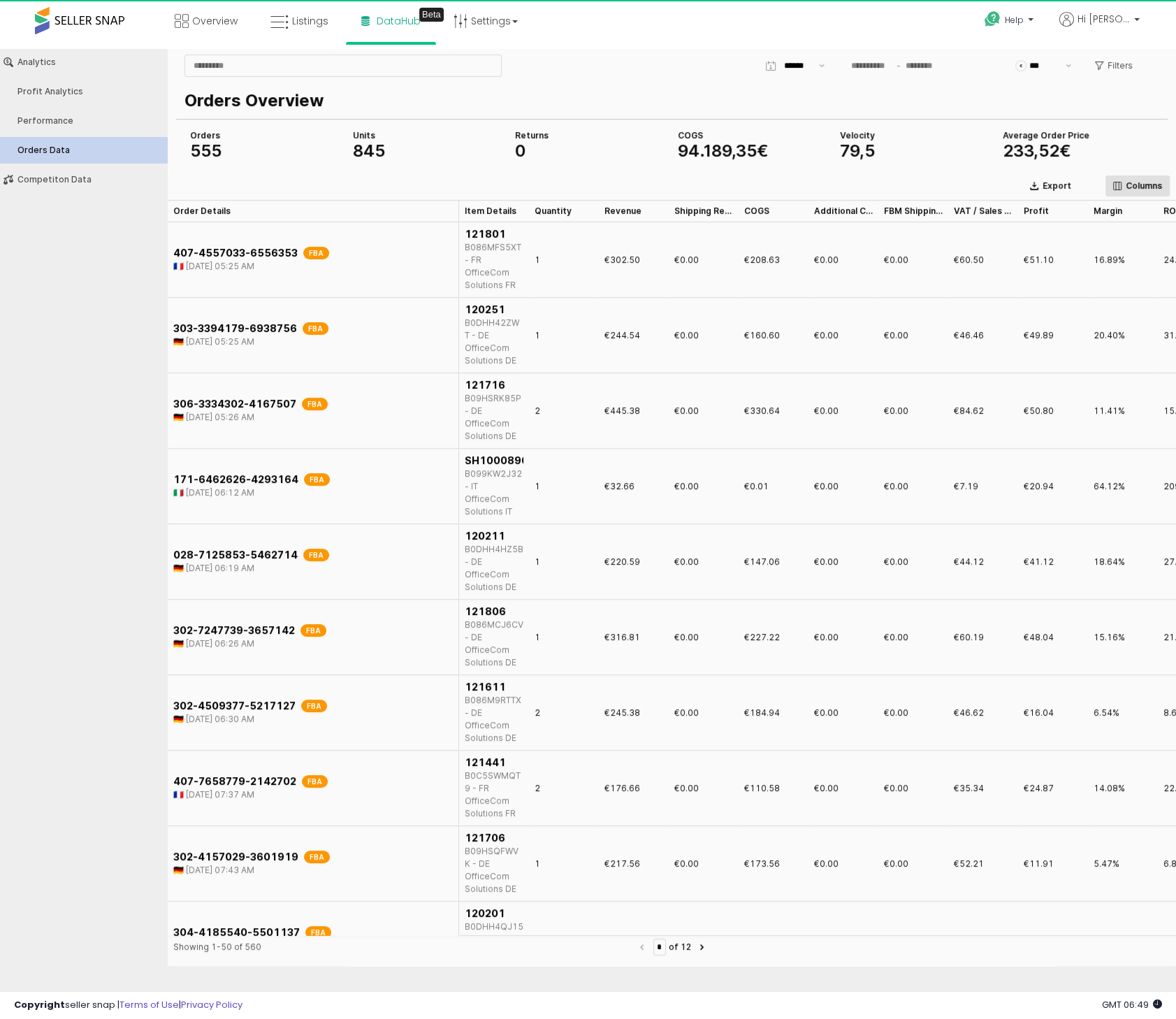
click at [1115, 195] on button "Columns" at bounding box center [1138, 185] width 65 height 22
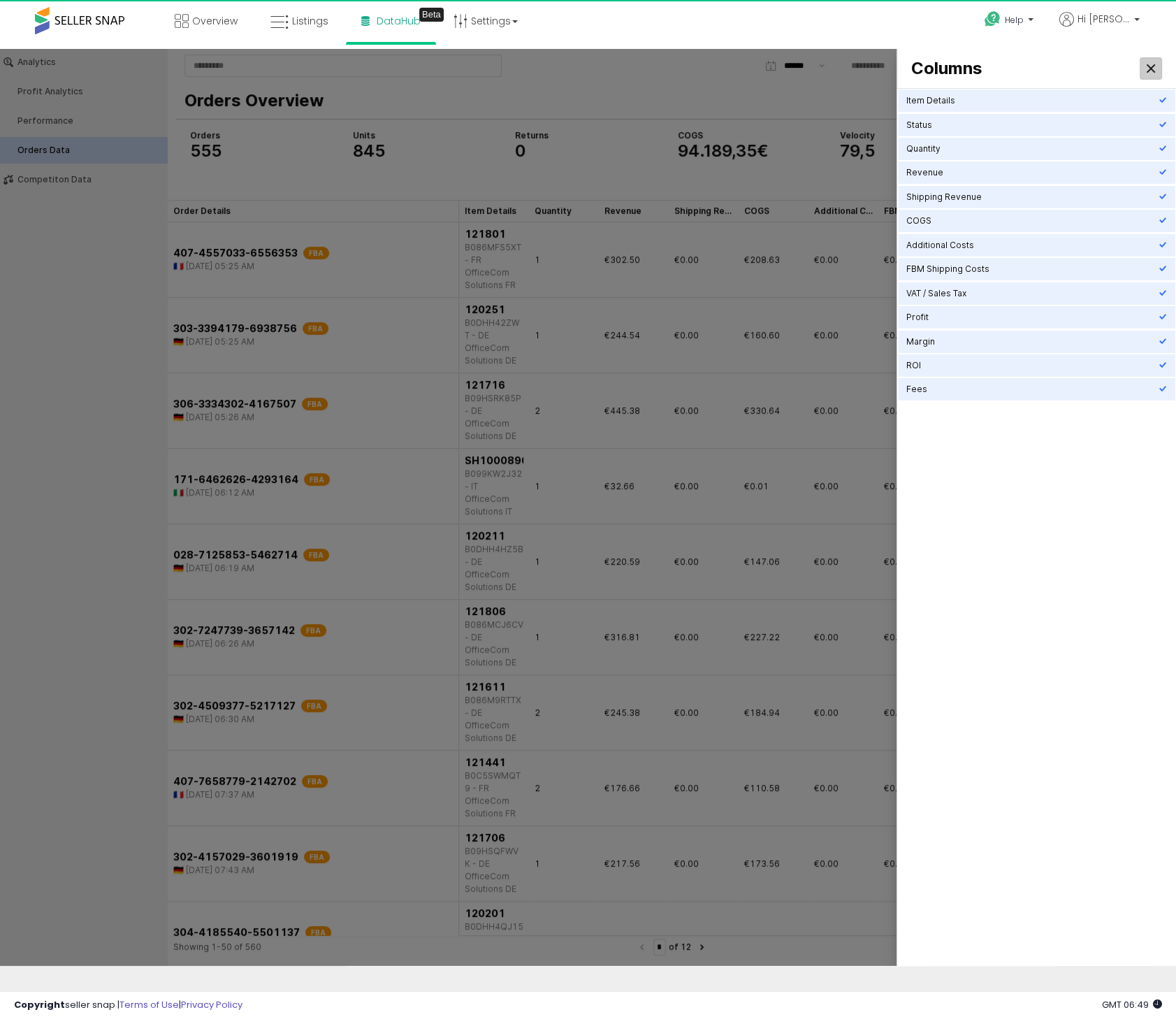
click at [1145, 65] on div "Close" at bounding box center [1151, 68] width 21 height 21
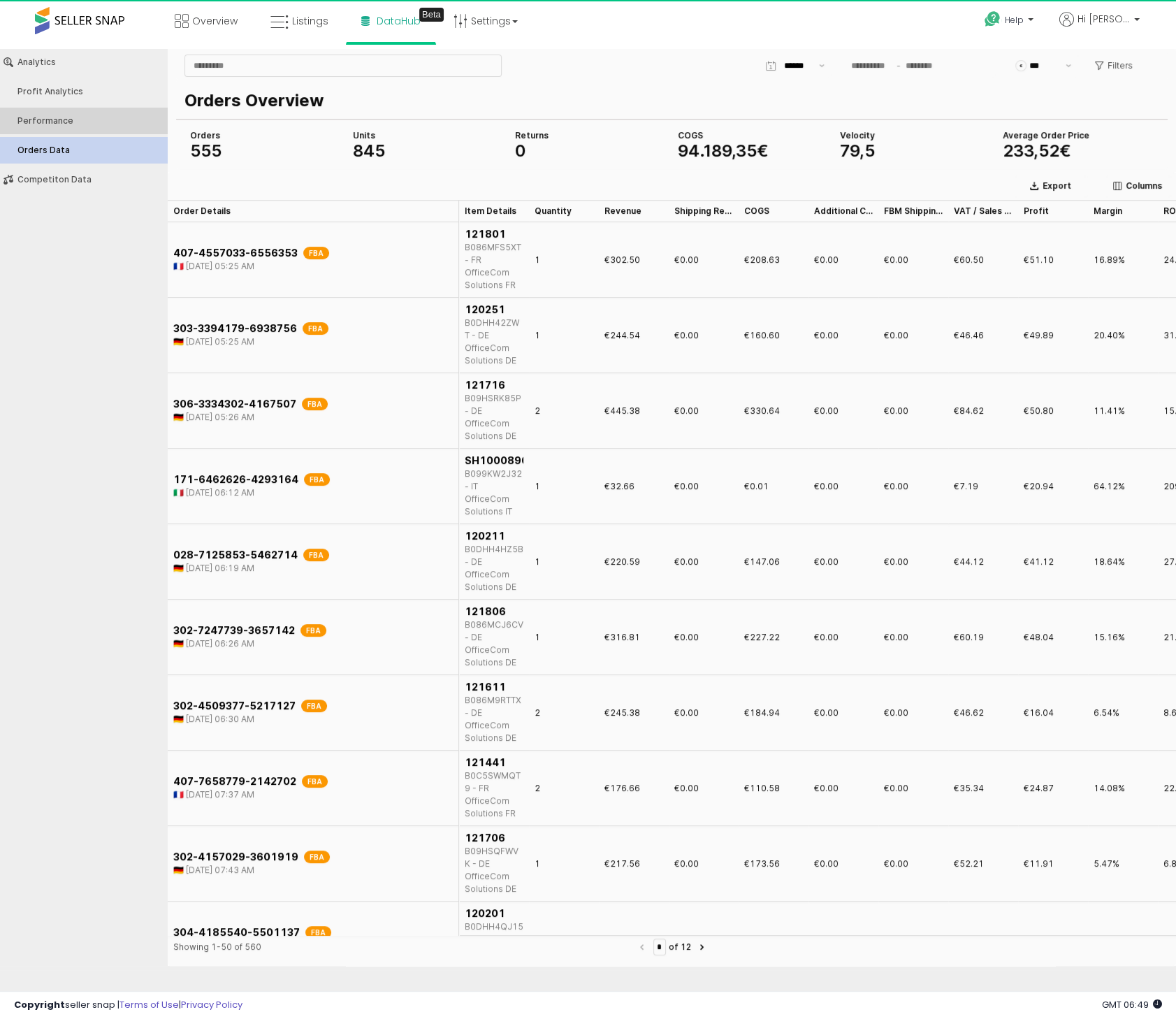
click at [105, 115] on button "Performance" at bounding box center [83, 121] width 176 height 27
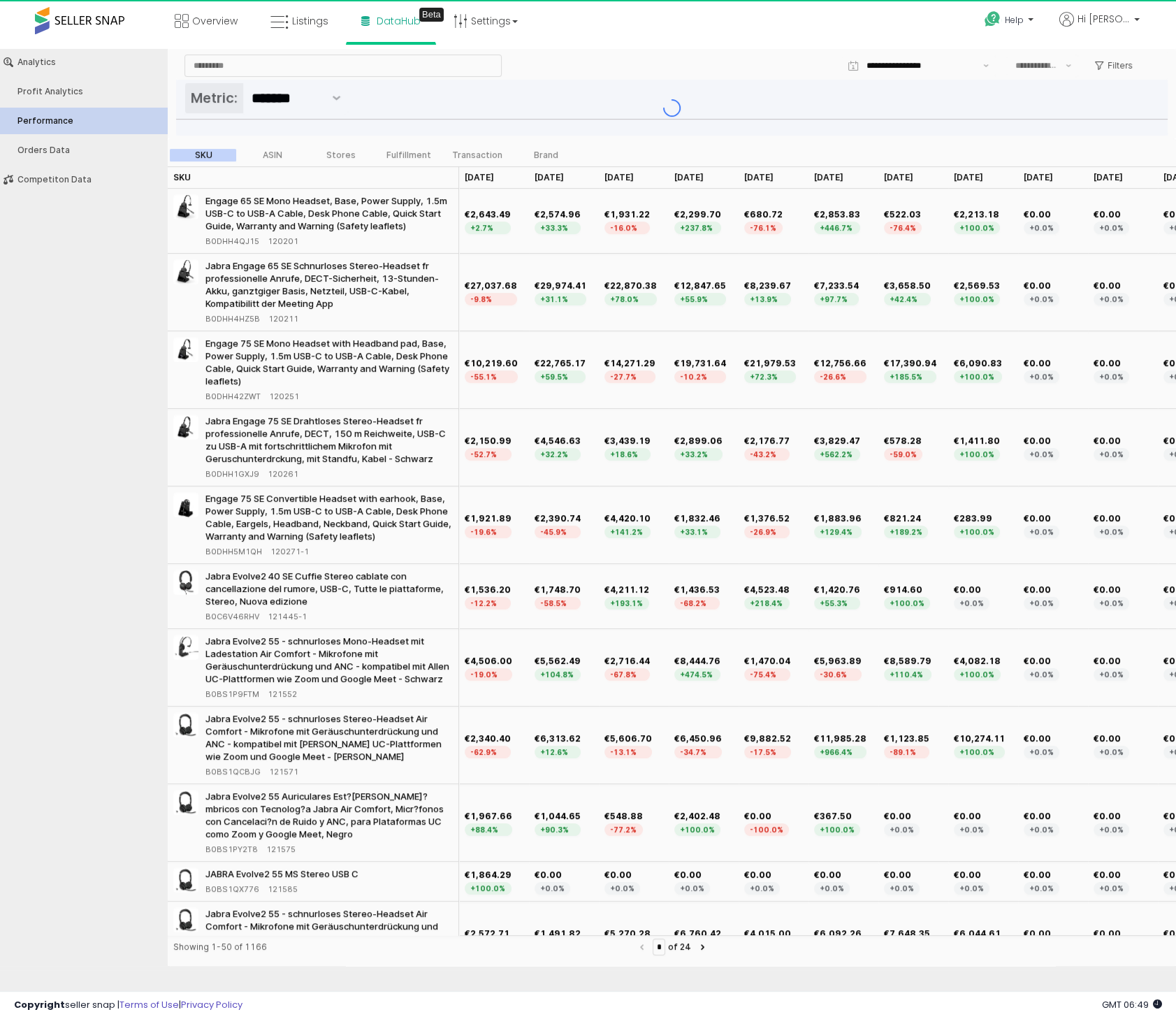
type input "***"
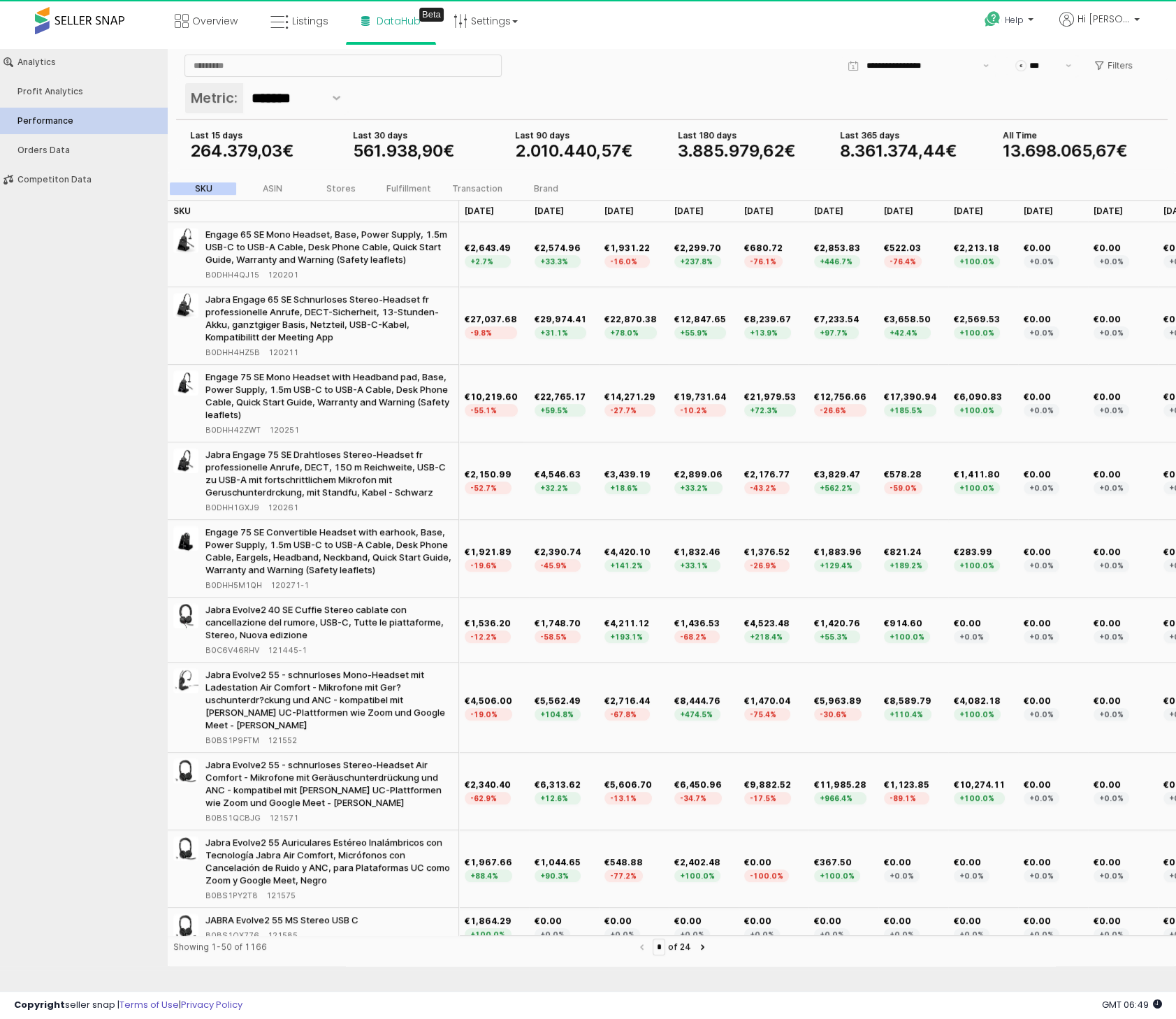
drag, startPoint x: 647, startPoint y: 936, endPoint x: 286, endPoint y: 960, distance: 361.8
click at [295, 960] on div "SKU SKU Aug 25 Aug 25 Jul 25 Jul 25 Jun 25 Jun 25 May 25 May 25 Apr 25 Apr 25 M…" at bounding box center [671, 582] width 1008 height 767
click at [269, 181] on div "SKU ASIN Stores Fulfillment Transaction Brand" at bounding box center [375, 188] width 414 height 16
click at [285, 189] on label "ASIN" at bounding box center [271, 188] width 68 height 12
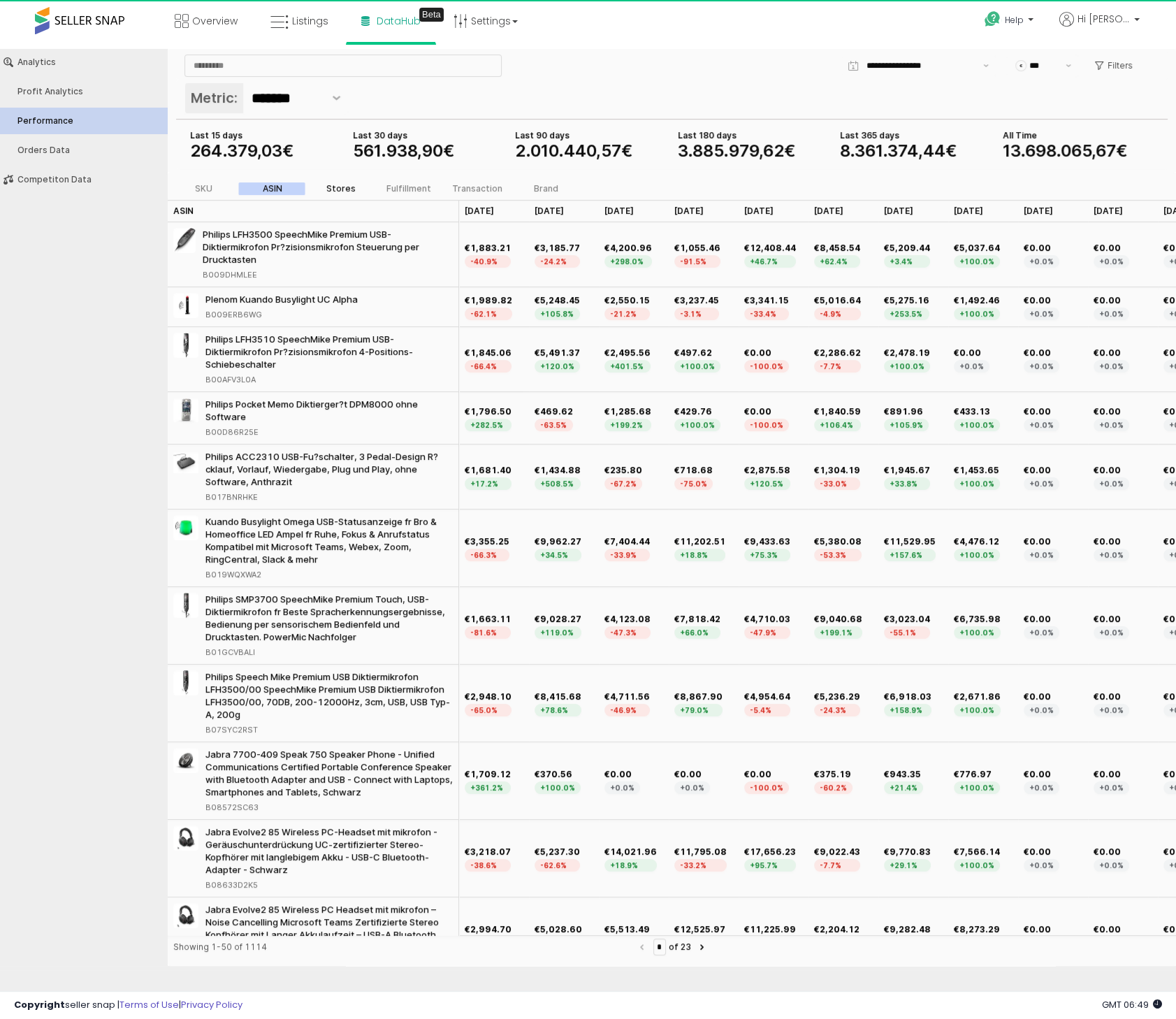
click at [343, 190] on div "Stores" at bounding box center [341, 189] width 30 height 10
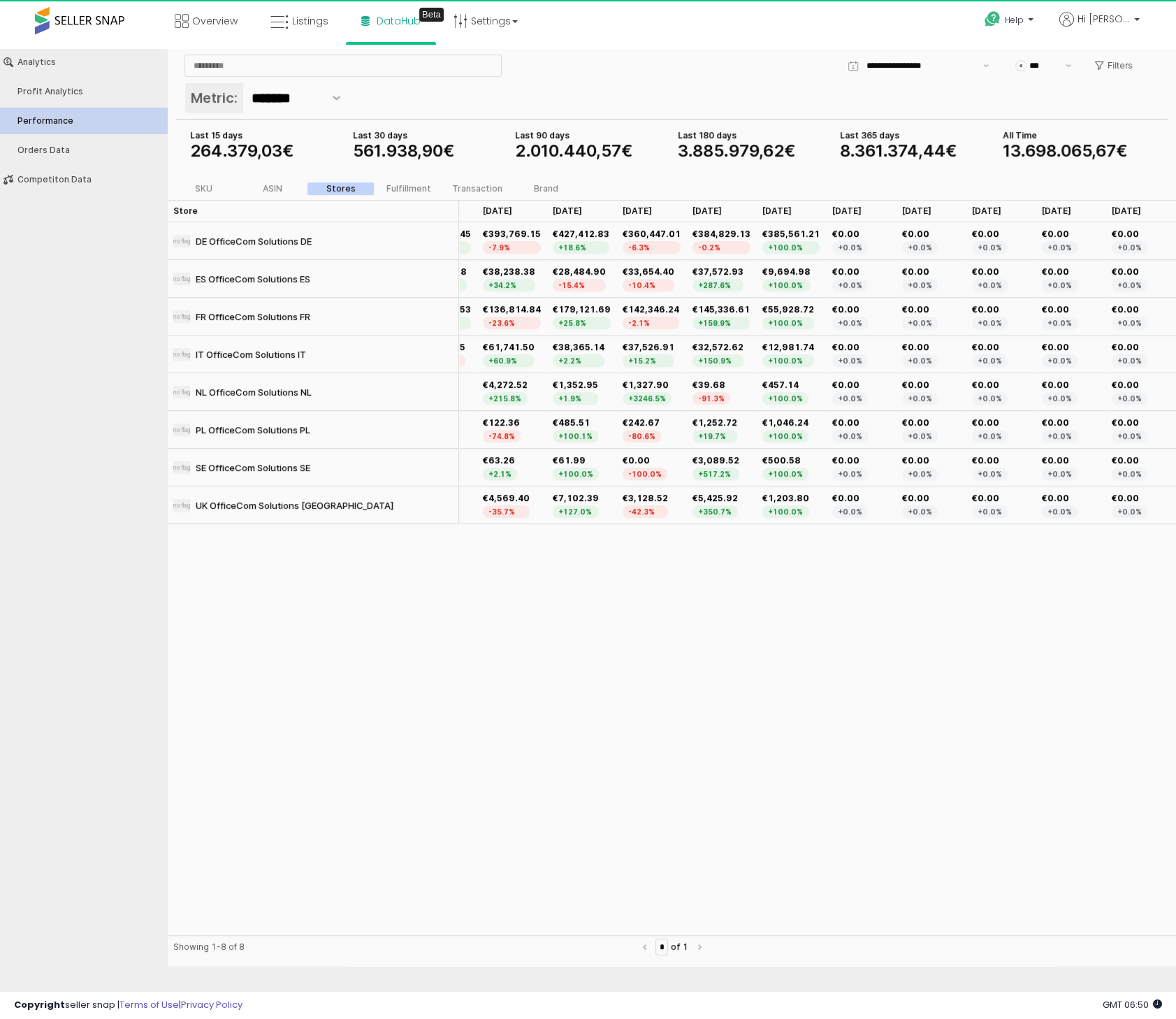
scroll to position [0, 91]
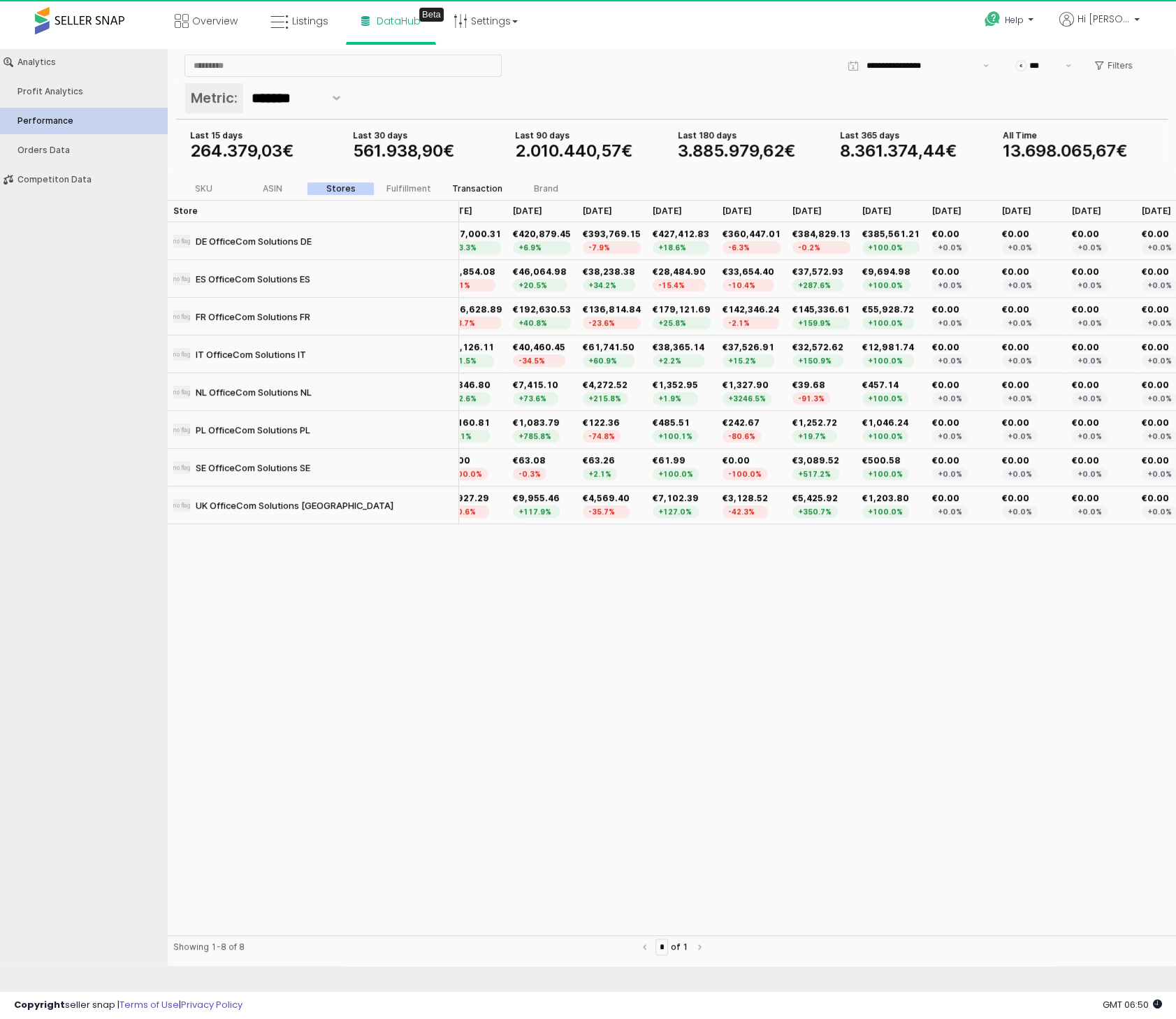
click at [497, 189] on div "Transaction" at bounding box center [477, 189] width 50 height 10
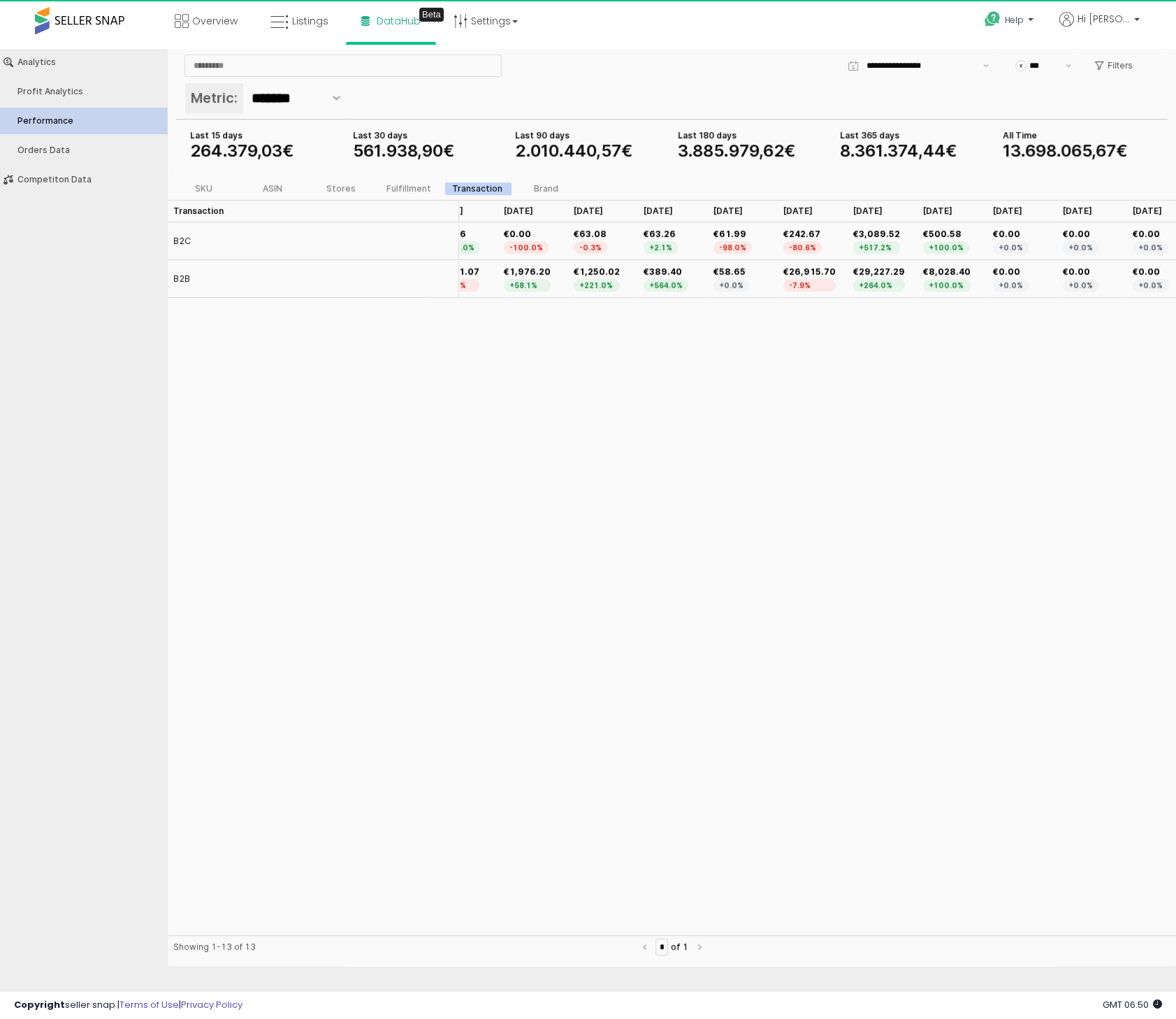
scroll to position [0, 0]
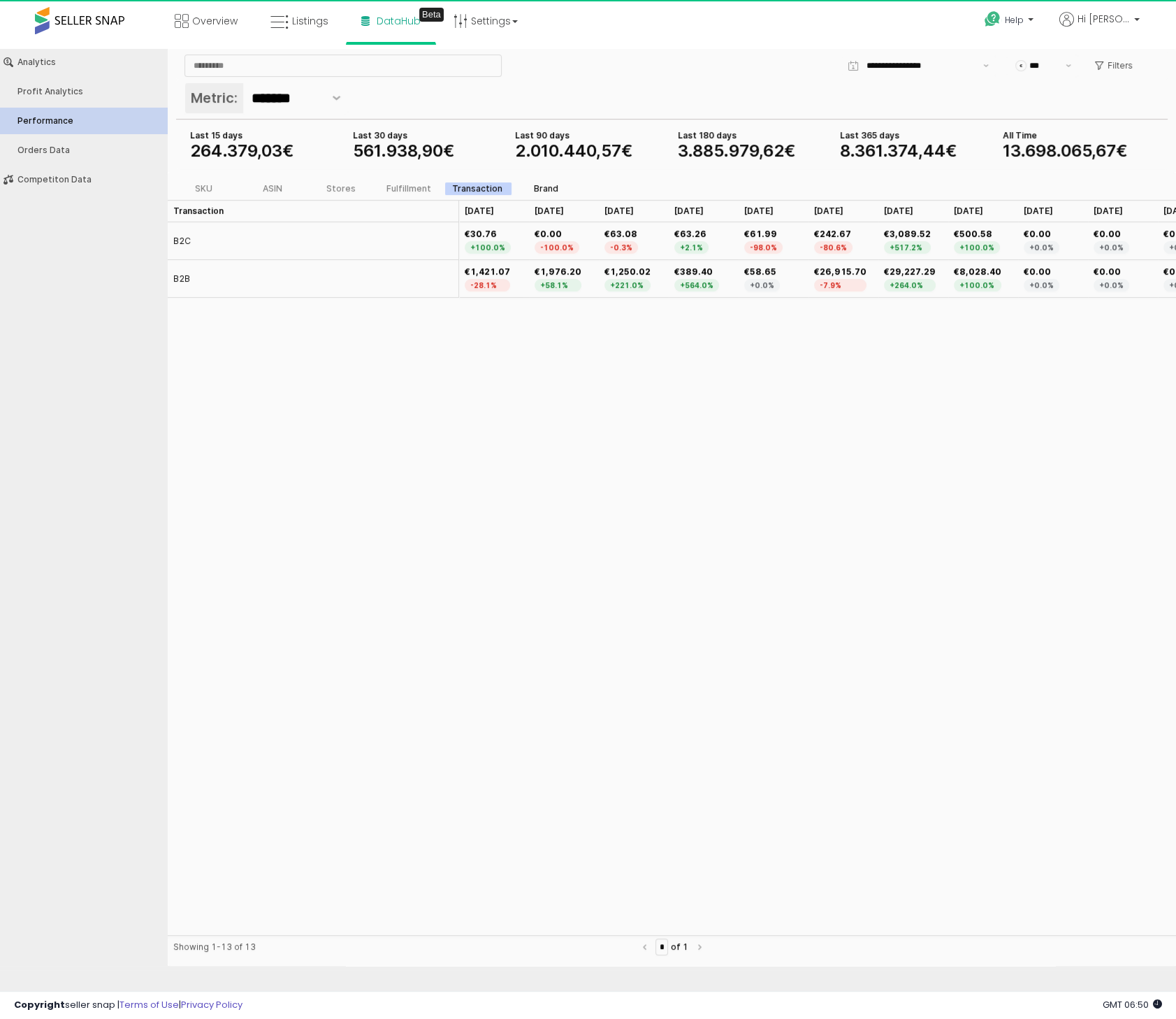
click at [547, 190] on div "Brand" at bounding box center [547, 189] width 25 height 10
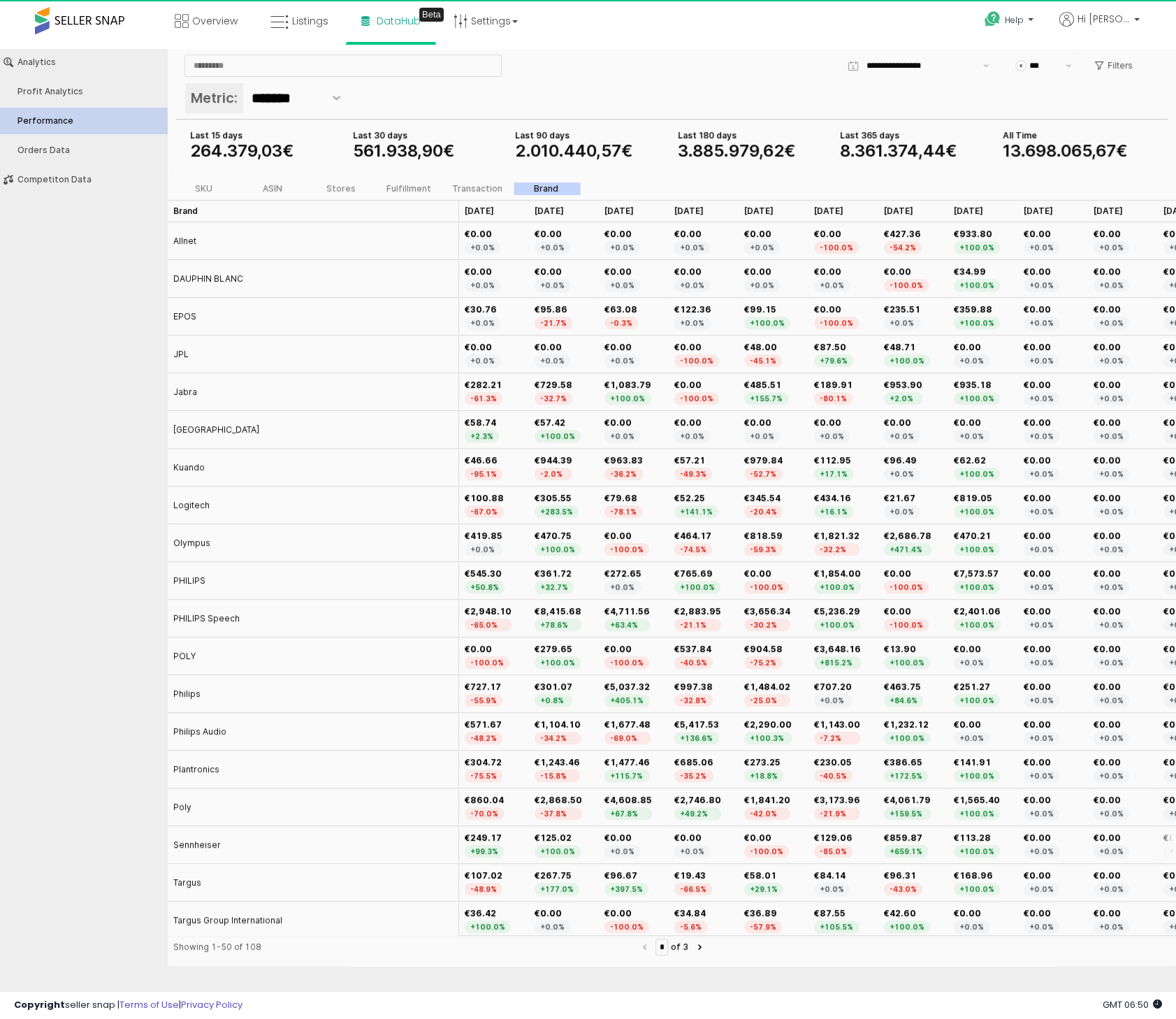
scroll to position [4, 0]
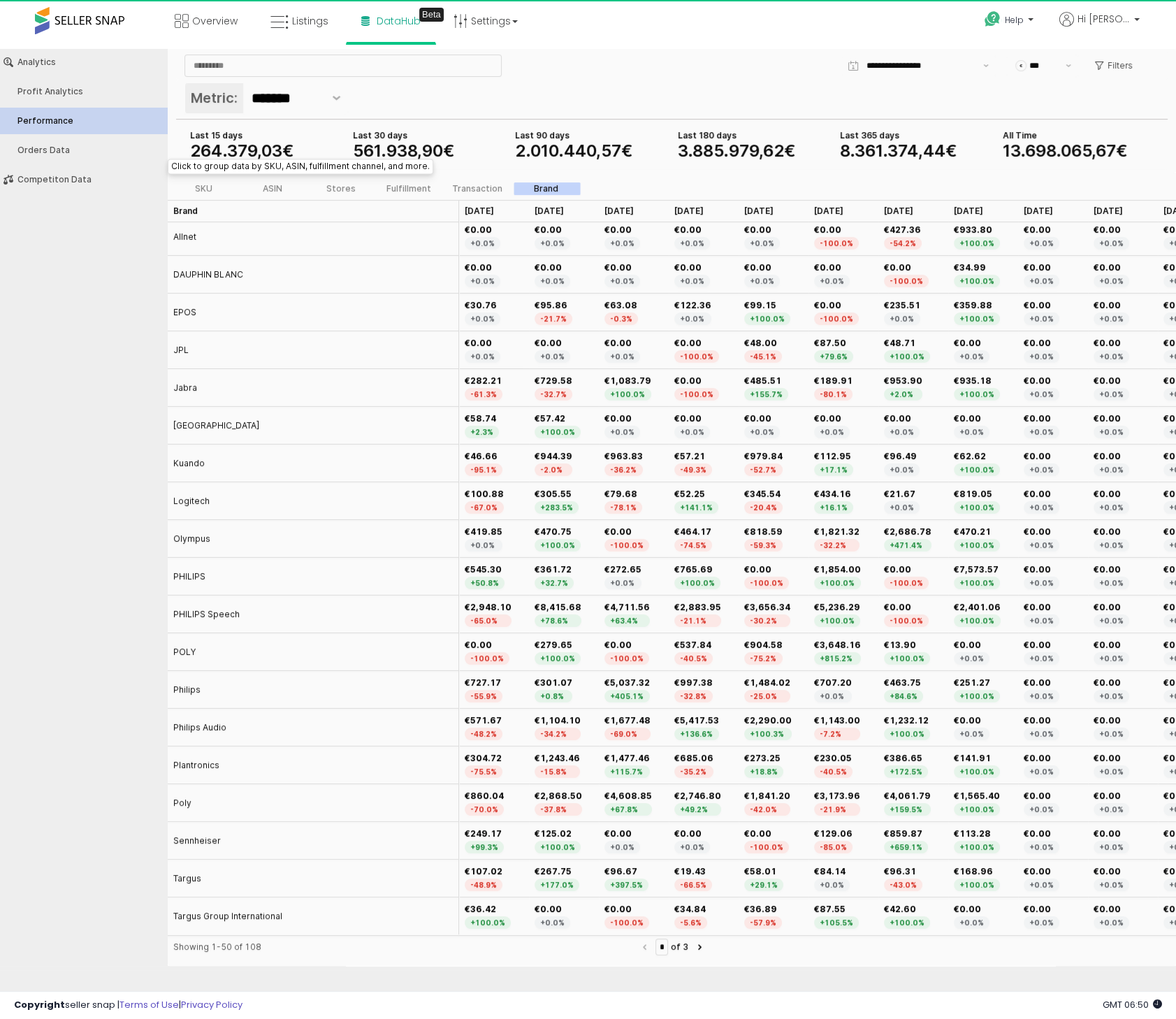
click at [458, 182] on div "SKU ASIN Stores Fulfillment Transaction Brand" at bounding box center [375, 188] width 414 height 16
click at [460, 188] on div "Transaction" at bounding box center [477, 189] width 50 height 10
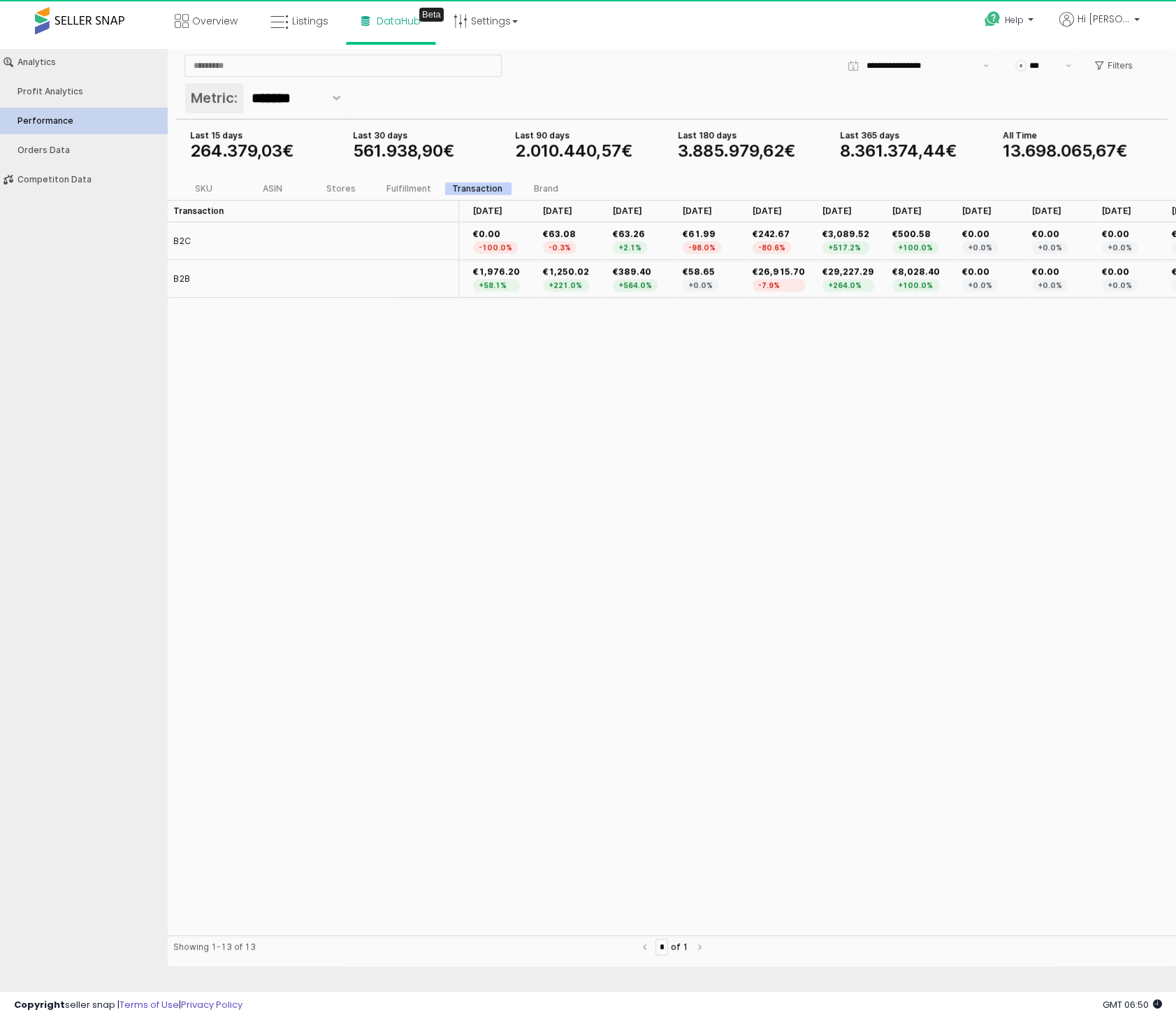
scroll to position [0, 0]
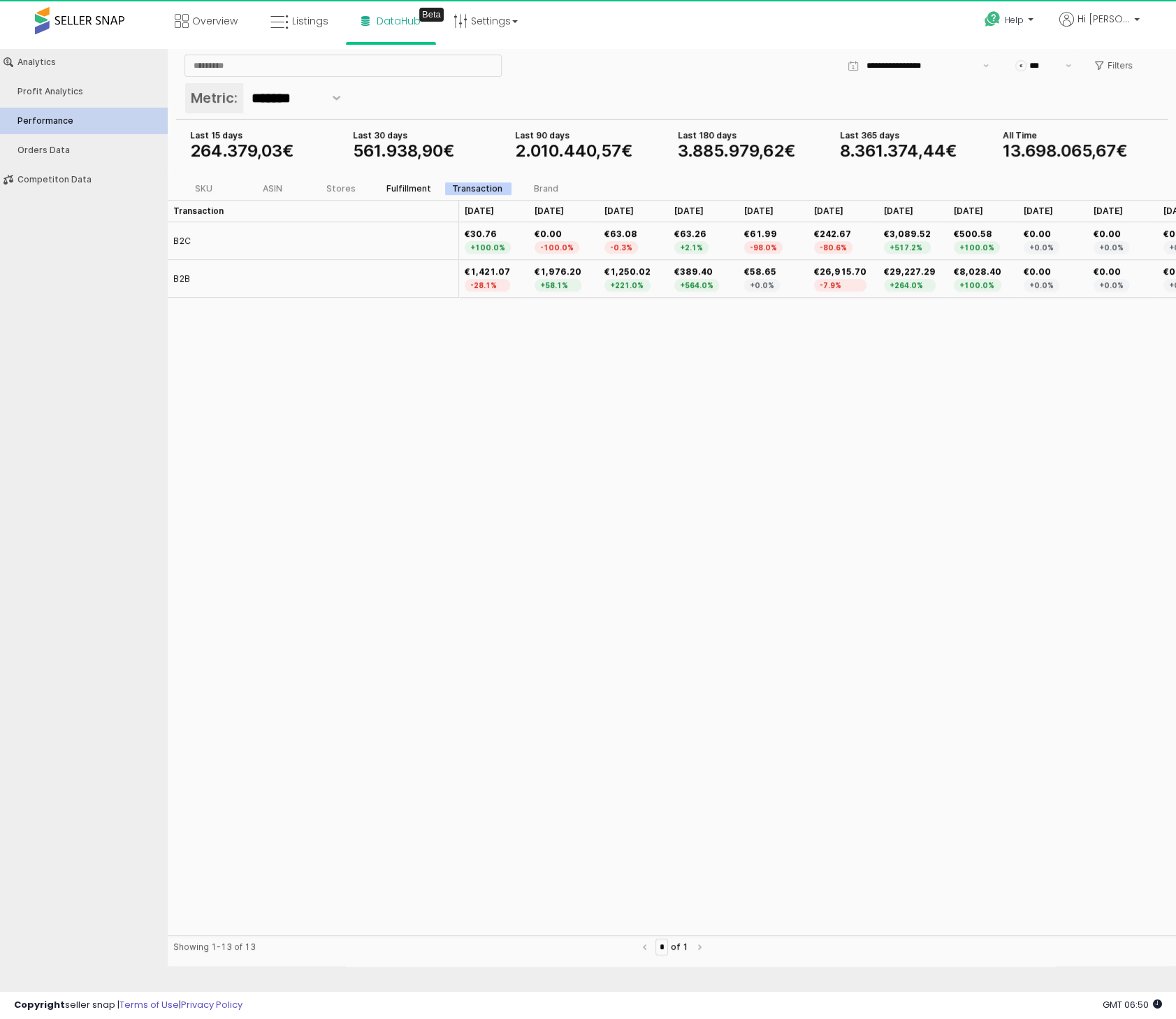
click at [400, 187] on div "Fulfillment" at bounding box center [409, 189] width 45 height 10
drag, startPoint x: 720, startPoint y: 270, endPoint x: 675, endPoint y: 272, distance: 45.0
click at [675, 272] on div "€6,417.75 +100.0%" at bounding box center [703, 278] width 70 height 37
drag, startPoint x: 719, startPoint y: 332, endPoint x: 722, endPoint y: 320, distance: 12.4
click at [720, 335] on div "Fulfillment Channel Fulfillment Channel Aug 25 Aug 25 Jul 25 Jul 25 Jun 25 Jun …" at bounding box center [671, 567] width 1008 height 735
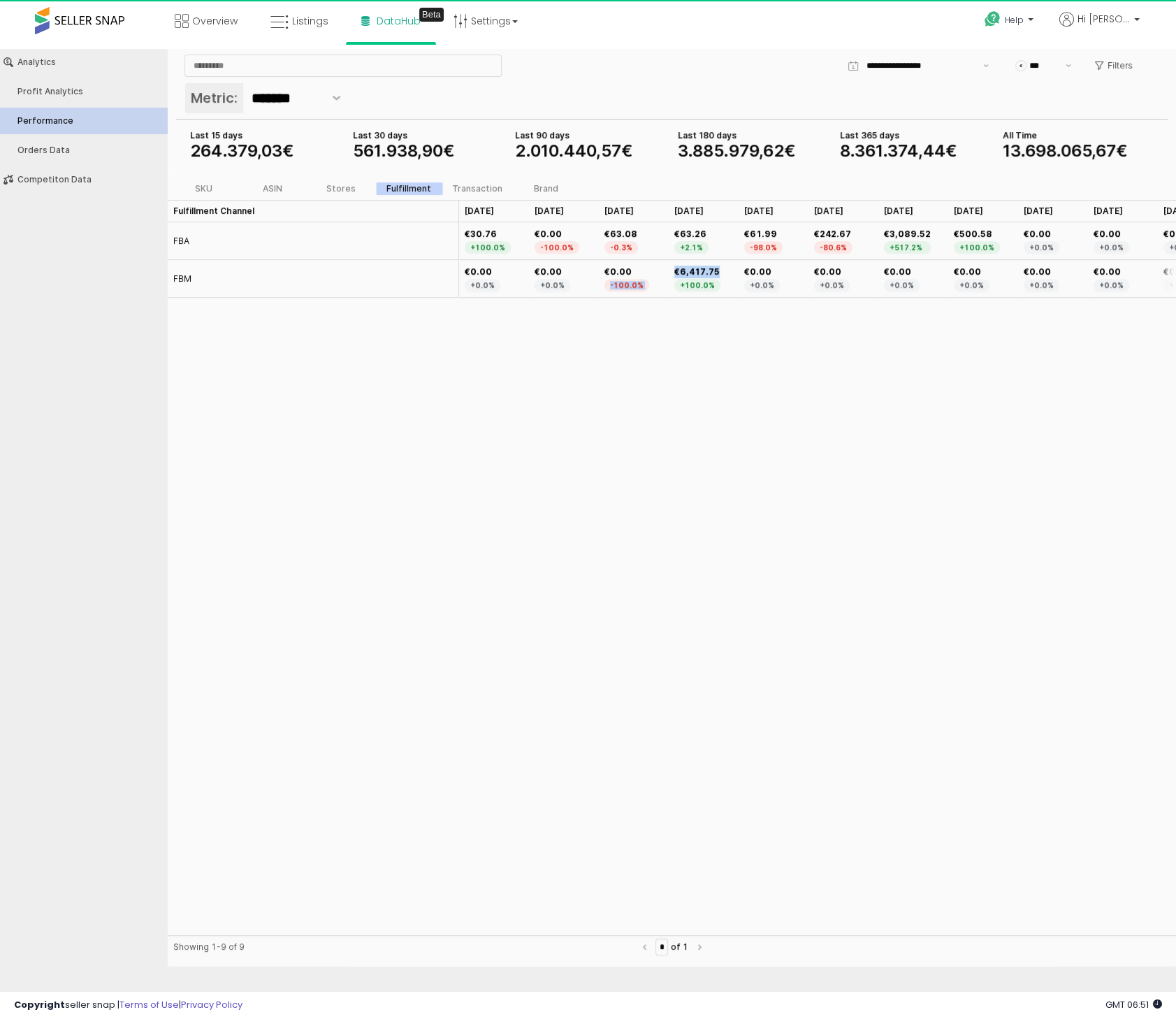
drag, startPoint x: 719, startPoint y: 272, endPoint x: 660, endPoint y: 270, distance: 59.0
click at [660, 270] on div "FBM €0.00 +0.0% €0.00 +0.0% €0.00 -100.0% €6,417.75 +100.0% €0.00 +0.0% €0.00 +…" at bounding box center [767, 278] width 1200 height 37
drag, startPoint x: 749, startPoint y: 395, endPoint x: 746, endPoint y: 403, distance: 8.5
click at [748, 399] on div "Fulfillment Channel Fulfillment Channel Aug 25 Aug 25 Jul 25 Jul 25 Jun 25 Jun …" at bounding box center [671, 567] width 1008 height 735
